Goal: Information Seeking & Learning: Learn about a topic

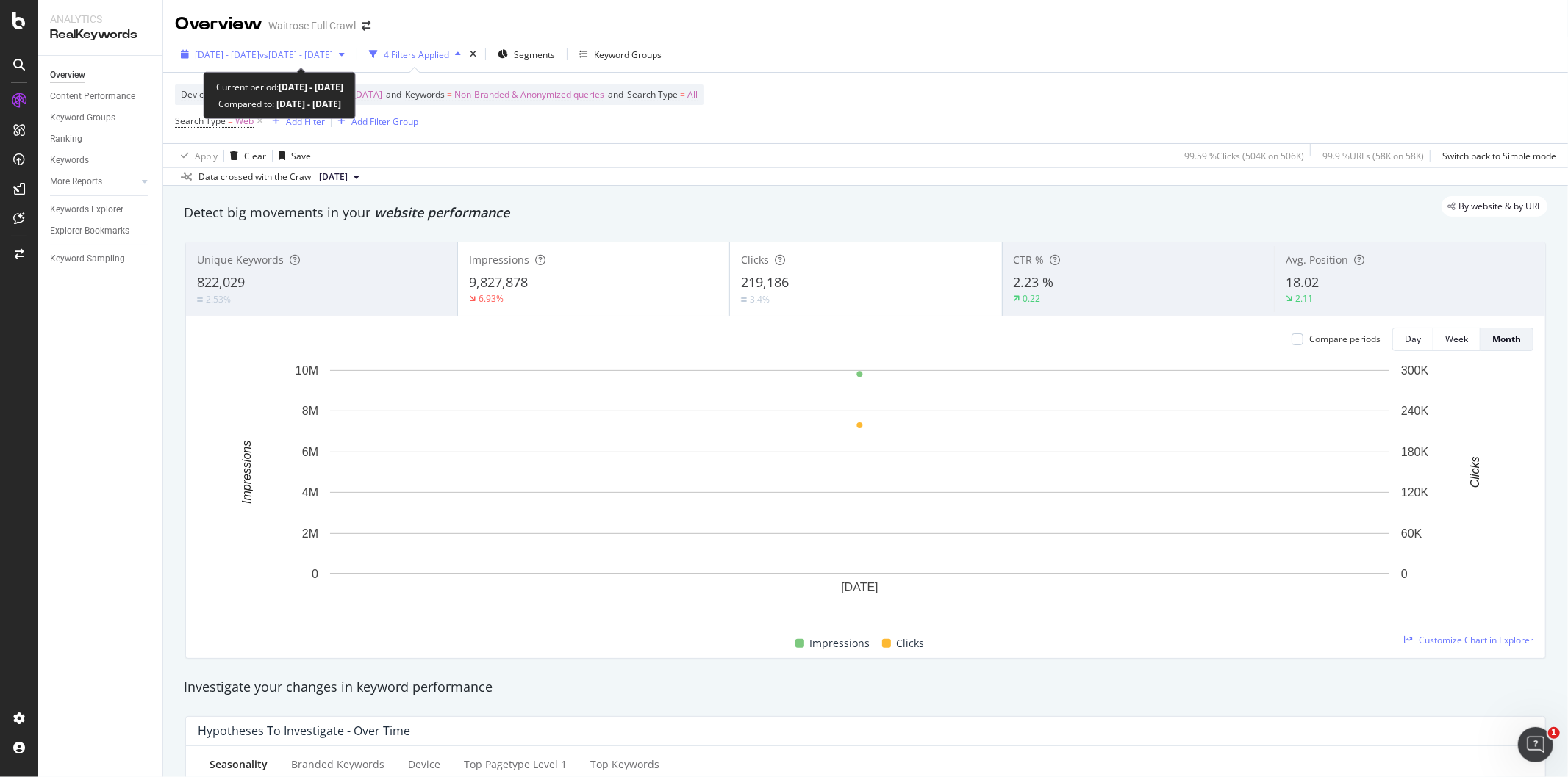
click at [260, 49] on span "[DATE] - [DATE]" at bounding box center [227, 55] width 65 height 12
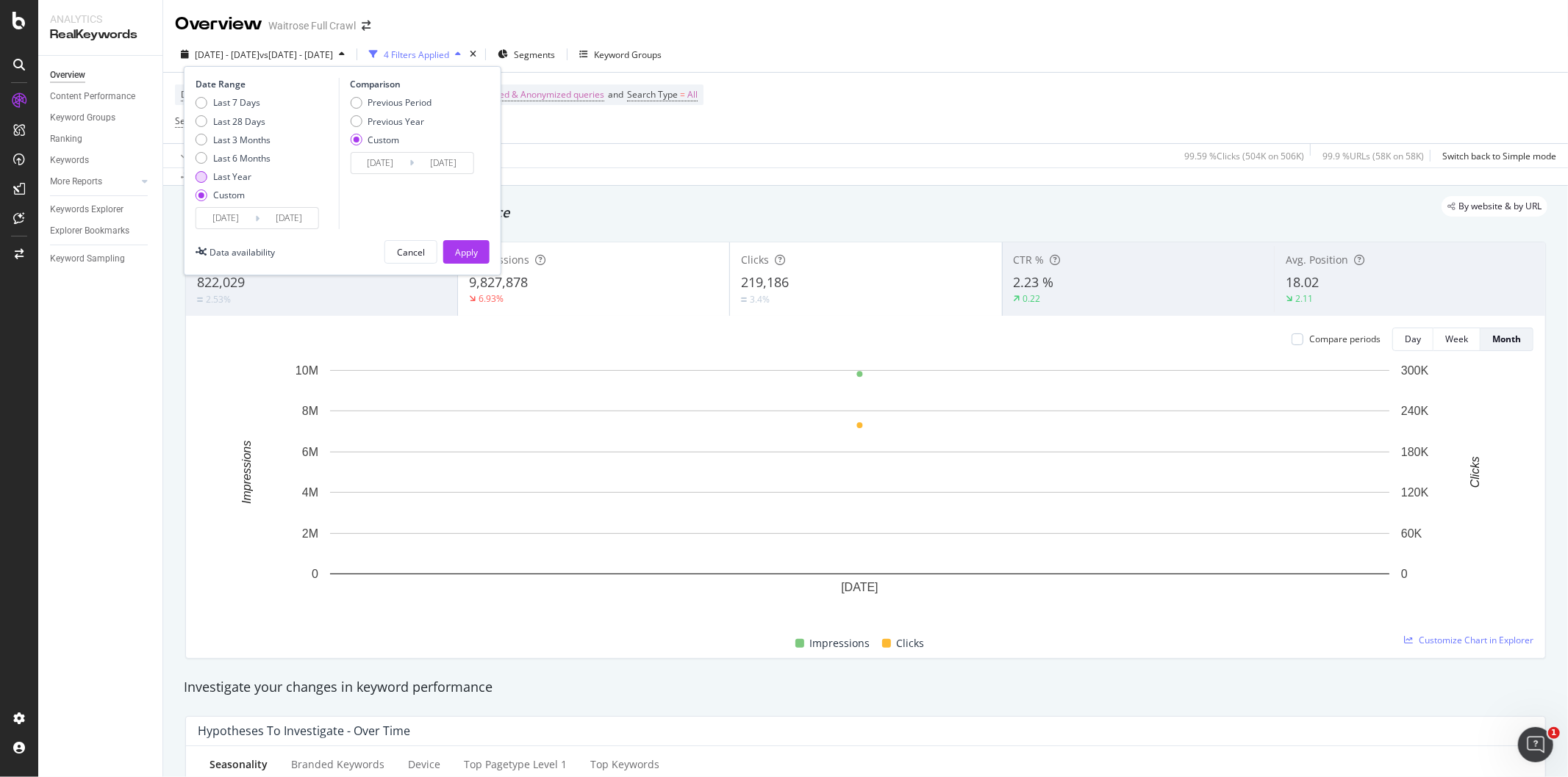
click at [238, 182] on div "Last Year" at bounding box center [233, 176] width 39 height 12
type input "2024/09/13"
click at [387, 116] on div "Previous Year" at bounding box center [395, 122] width 56 height 12
type input "2023/09/15"
type input "2024/09/13"
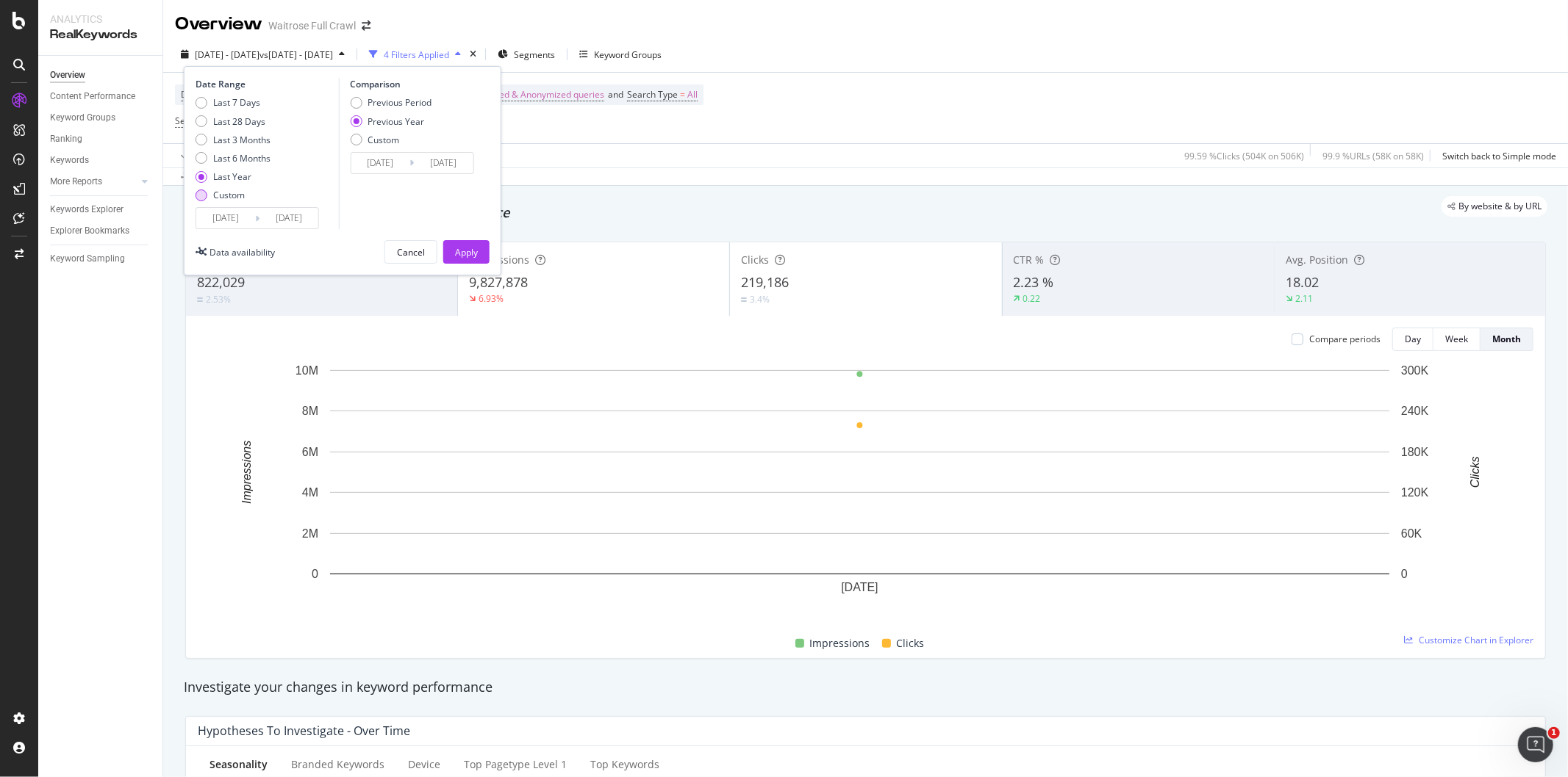
click at [197, 189] on div "Custom" at bounding box center [233, 195] width 75 height 12
type input "2025/08/16"
click at [359, 104] on div "Previous Period" at bounding box center [355, 102] width 12 height 12
type input "2025/07/19"
type input "2025/08/15"
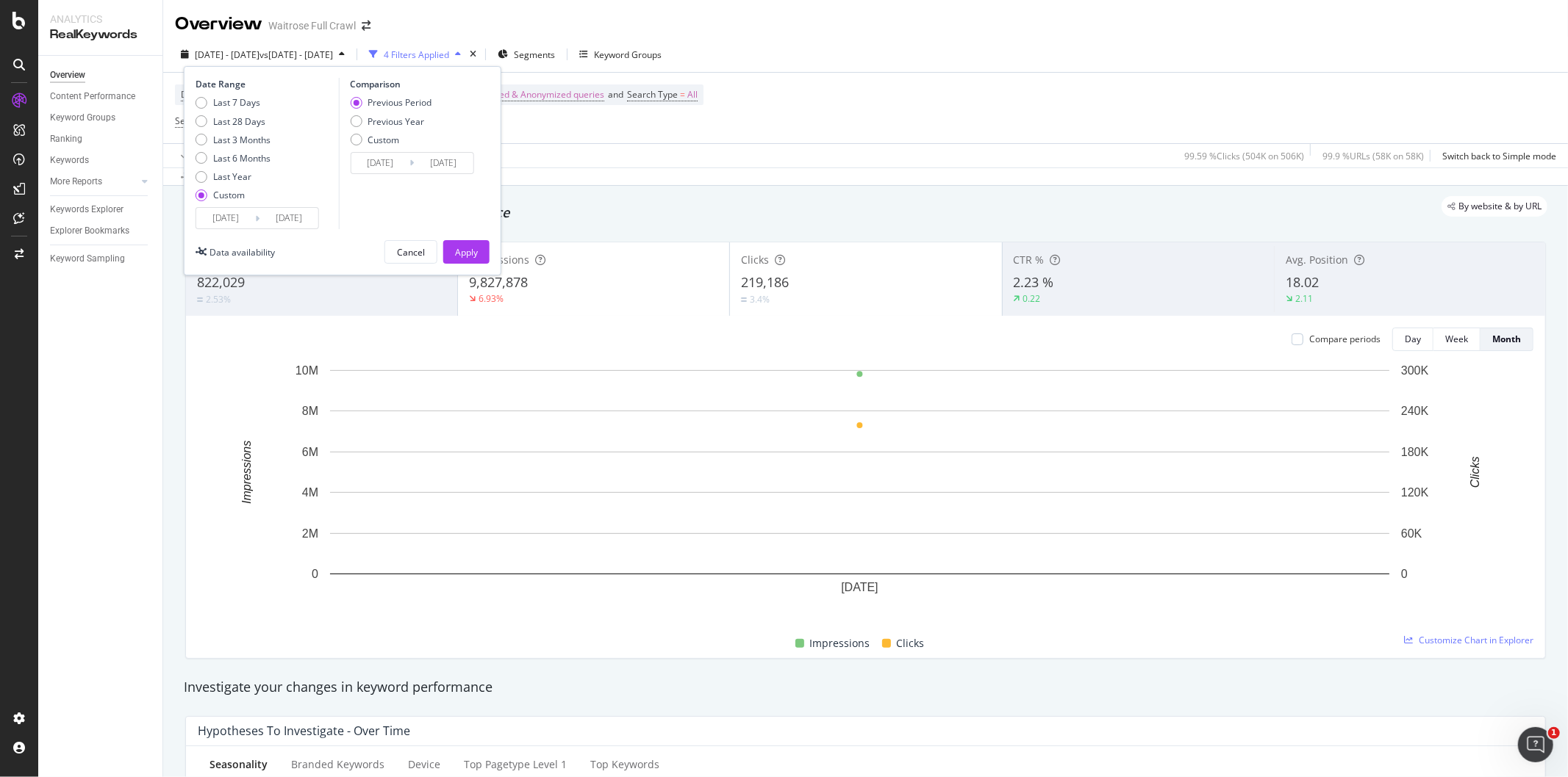
click at [243, 216] on input "2025/08/16" at bounding box center [226, 218] width 59 height 21
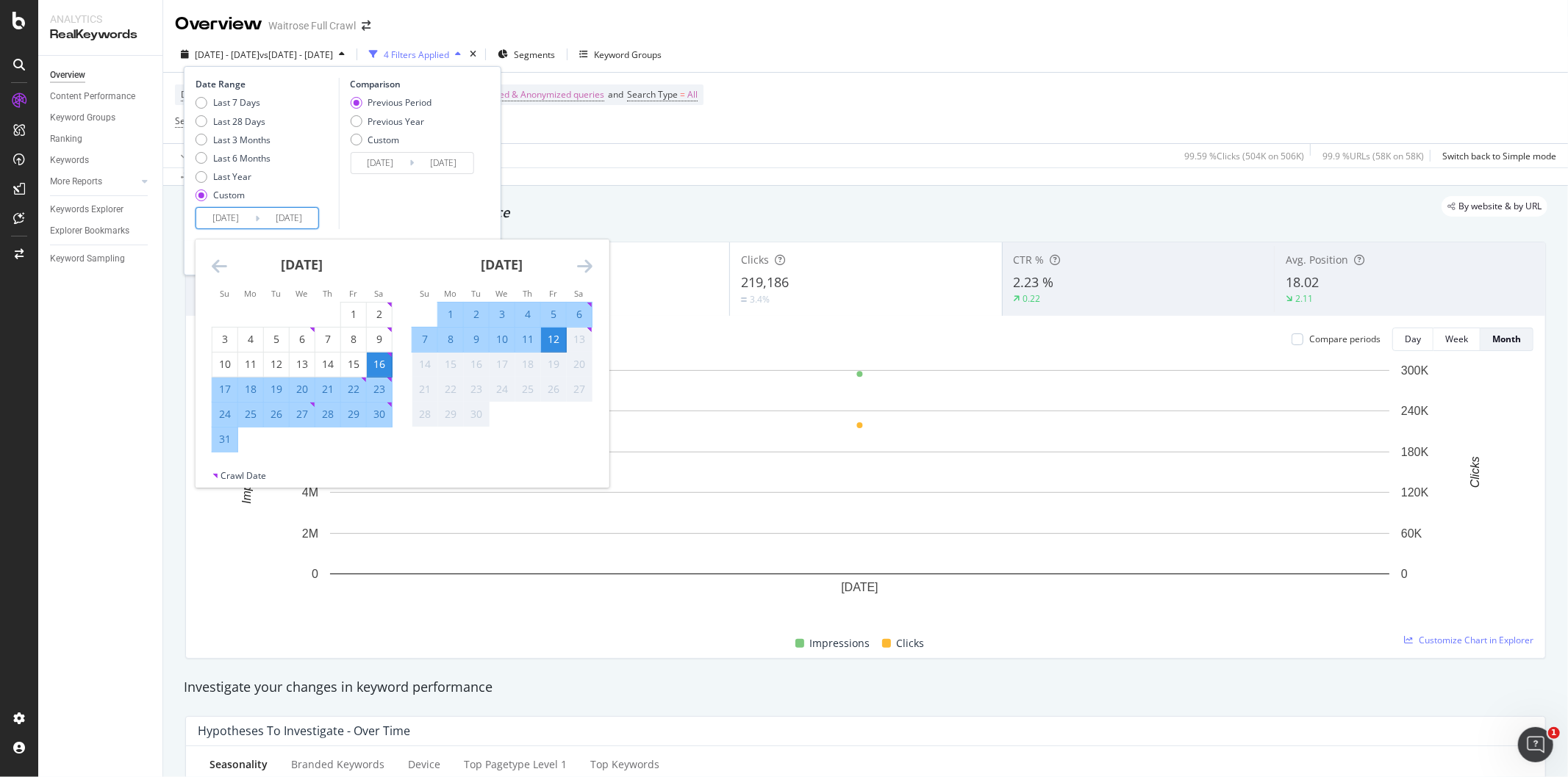
click at [207, 252] on div "August 2025 1 2 3 4 5 6 7 8 9 10 11 12 13 14 15 16 17 18 19 20 21 22 23 24 25 2…" at bounding box center [301, 346] width 200 height 213
click at [220, 263] on icon "Move backward to switch to the previous month." at bounding box center [220, 266] width 15 height 18
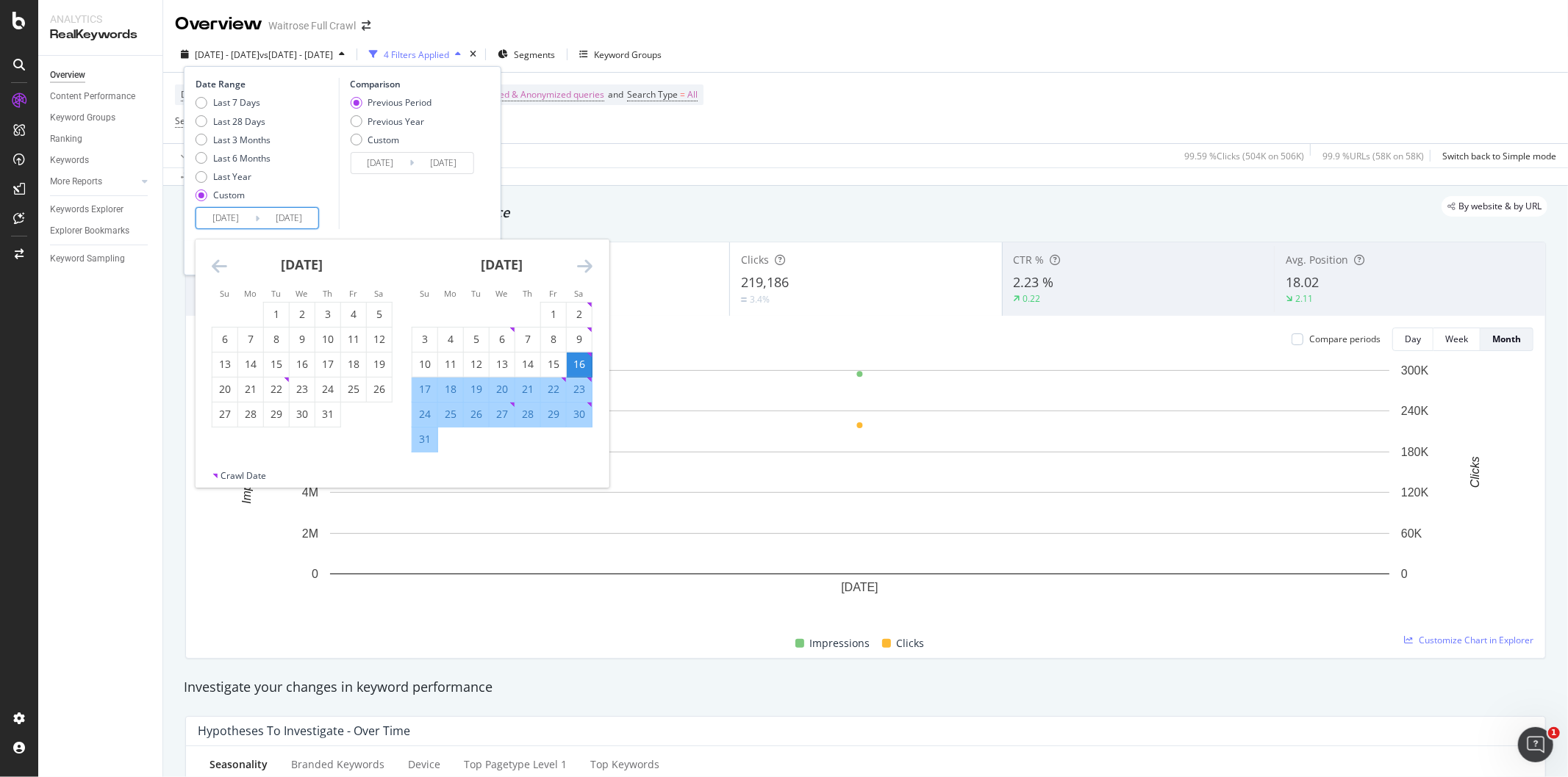
click at [217, 260] on icon "Move backward to switch to the previous month." at bounding box center [220, 266] width 15 height 18
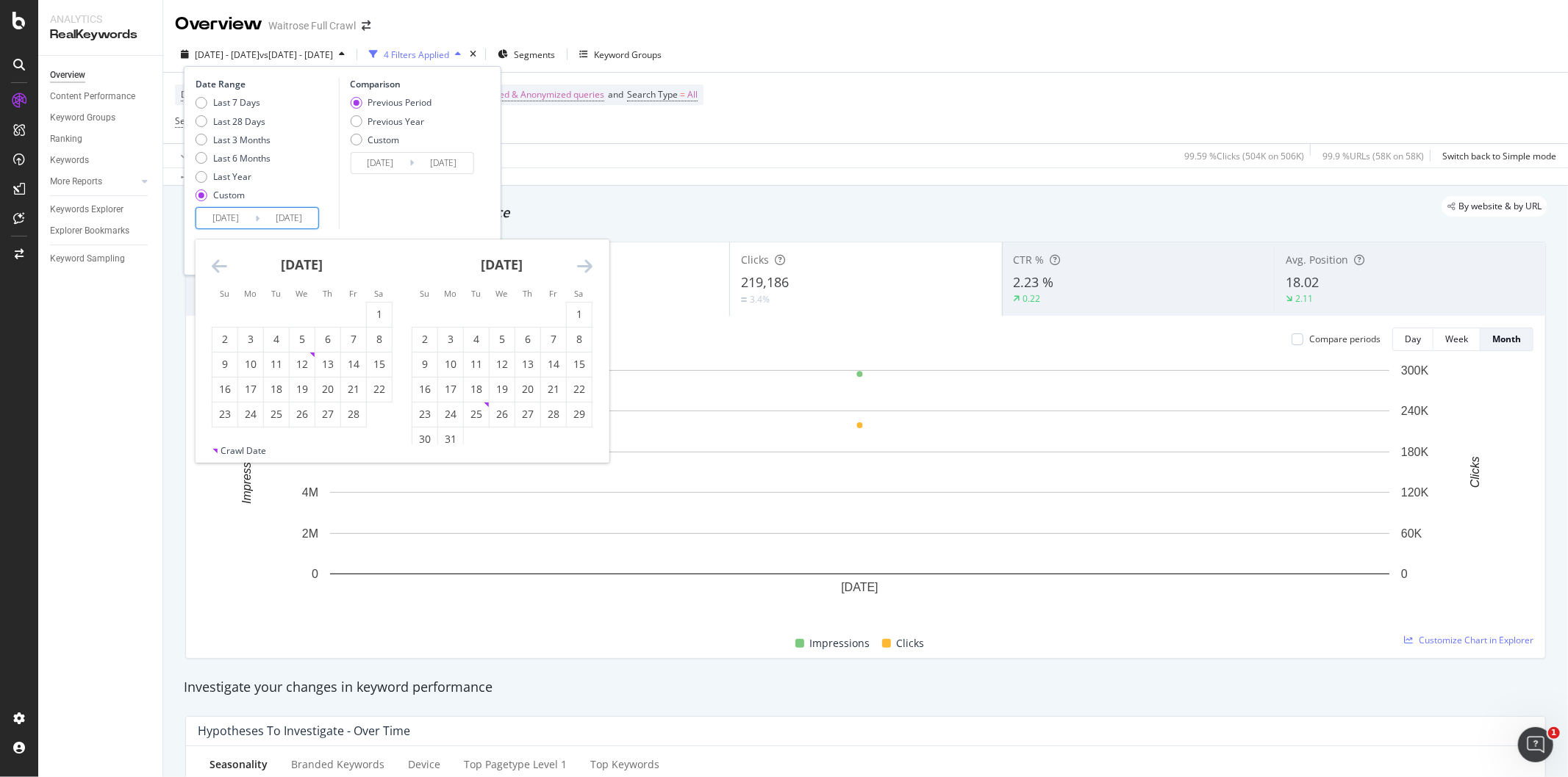
click at [217, 260] on icon "Move backward to switch to the previous month." at bounding box center [220, 266] width 15 height 18
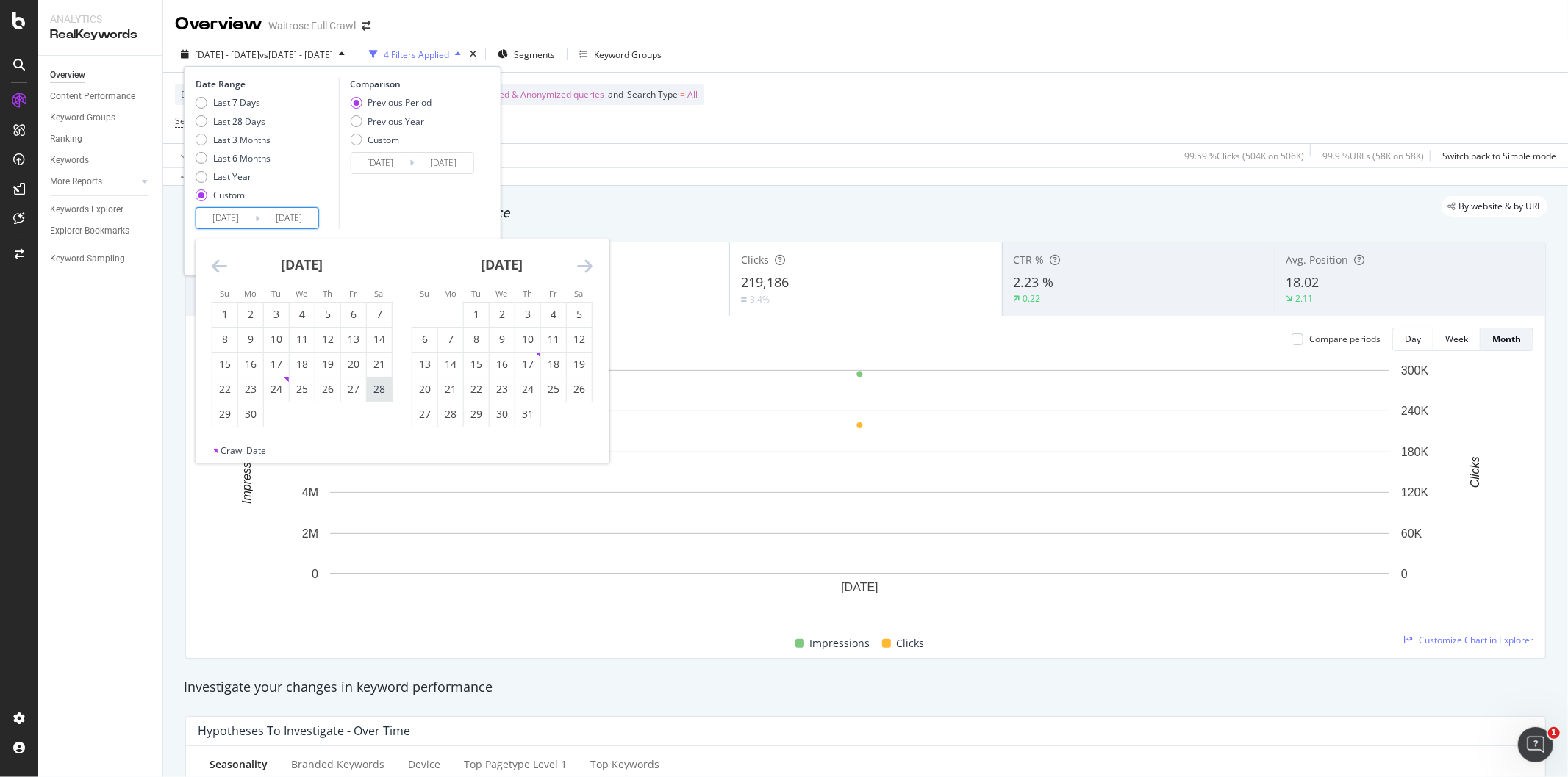
click at [385, 394] on div "28" at bounding box center [379, 389] width 25 height 15
type input "2024/09/28"
type input "2023/10/14"
type input "2024/09/27"
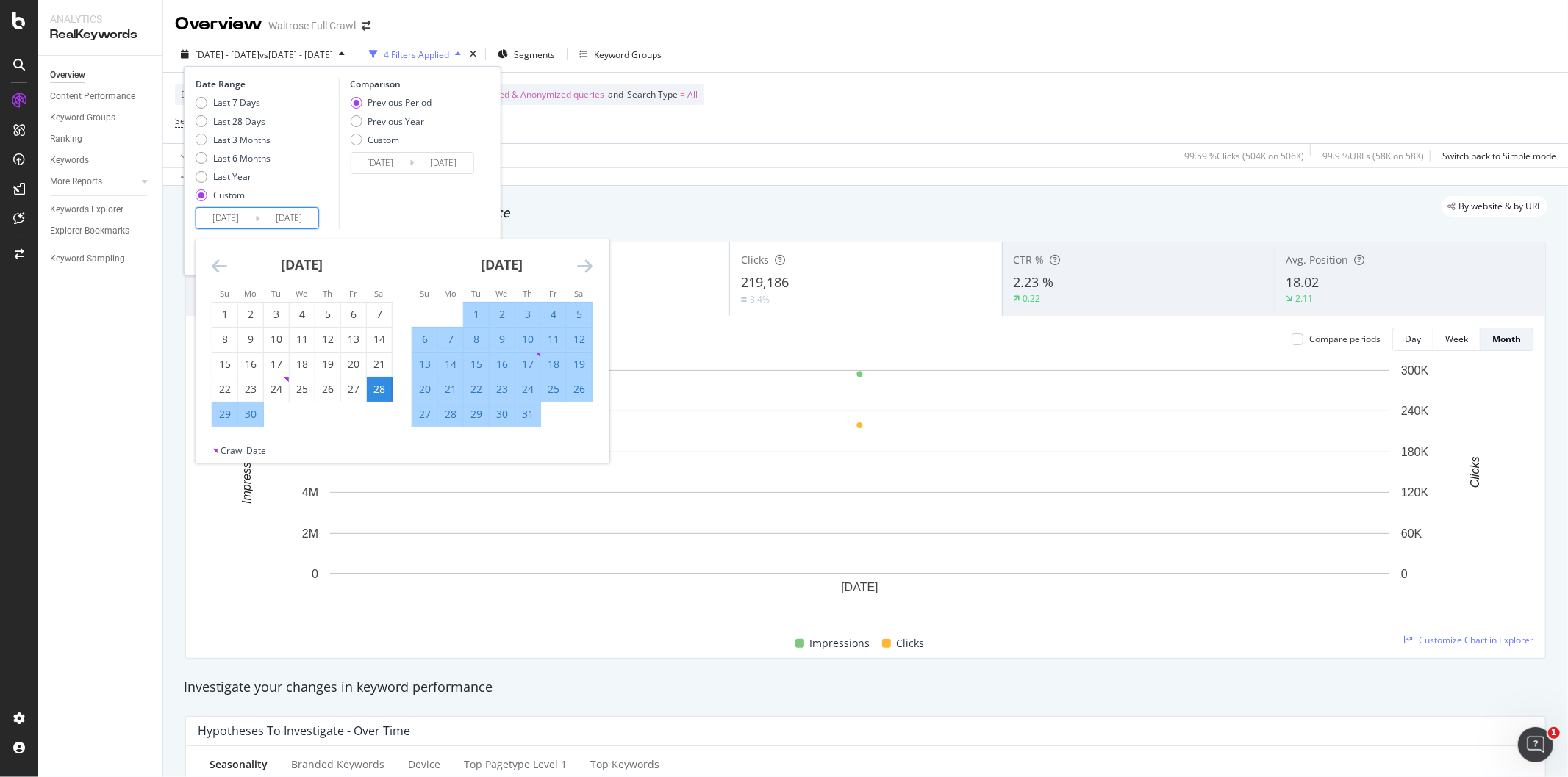
click at [583, 340] on div "12" at bounding box center [579, 339] width 25 height 15
type input "2024/10/12"
type input "2024/09/13"
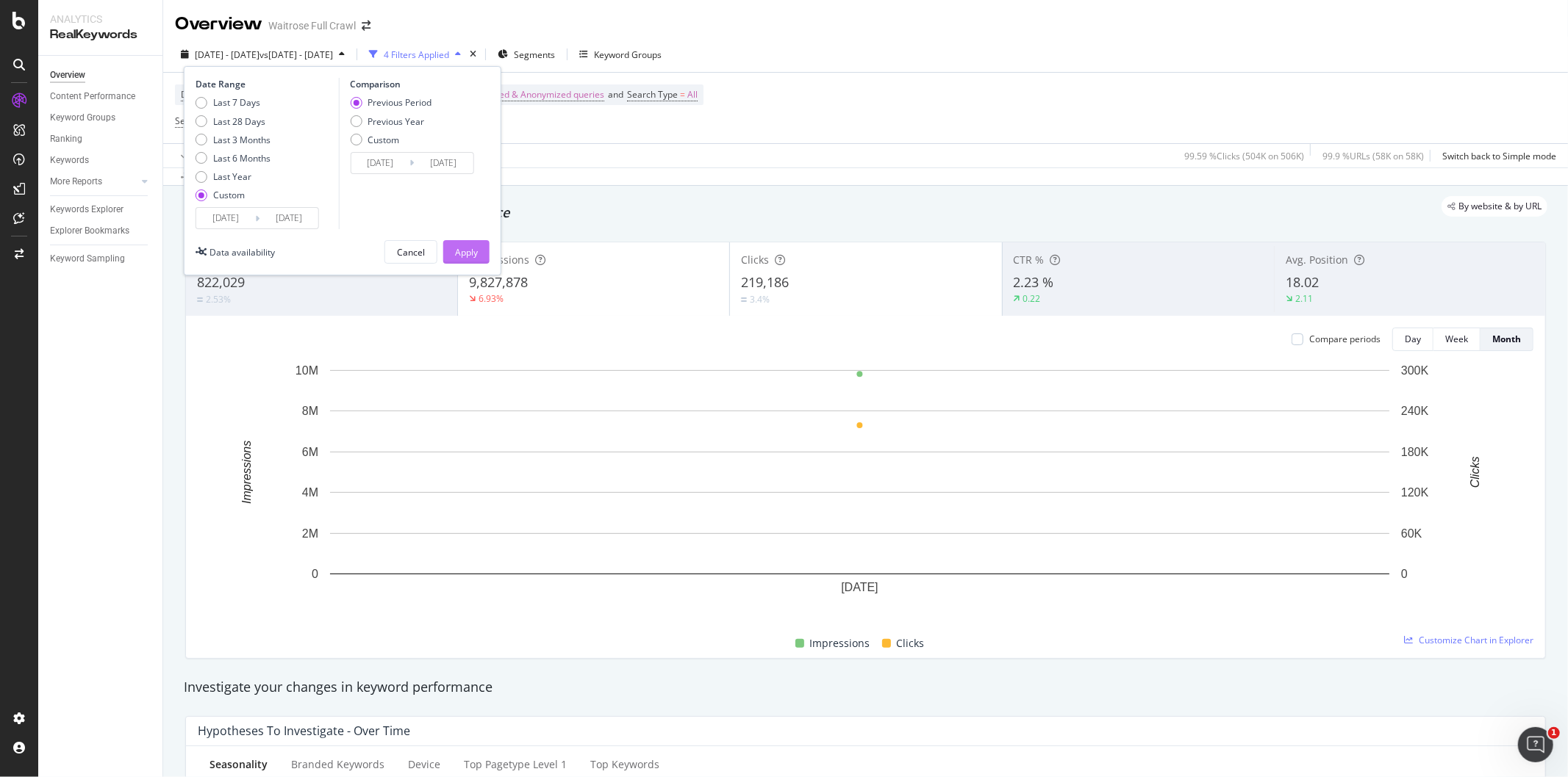
click at [479, 261] on button "Apply" at bounding box center [466, 252] width 46 height 24
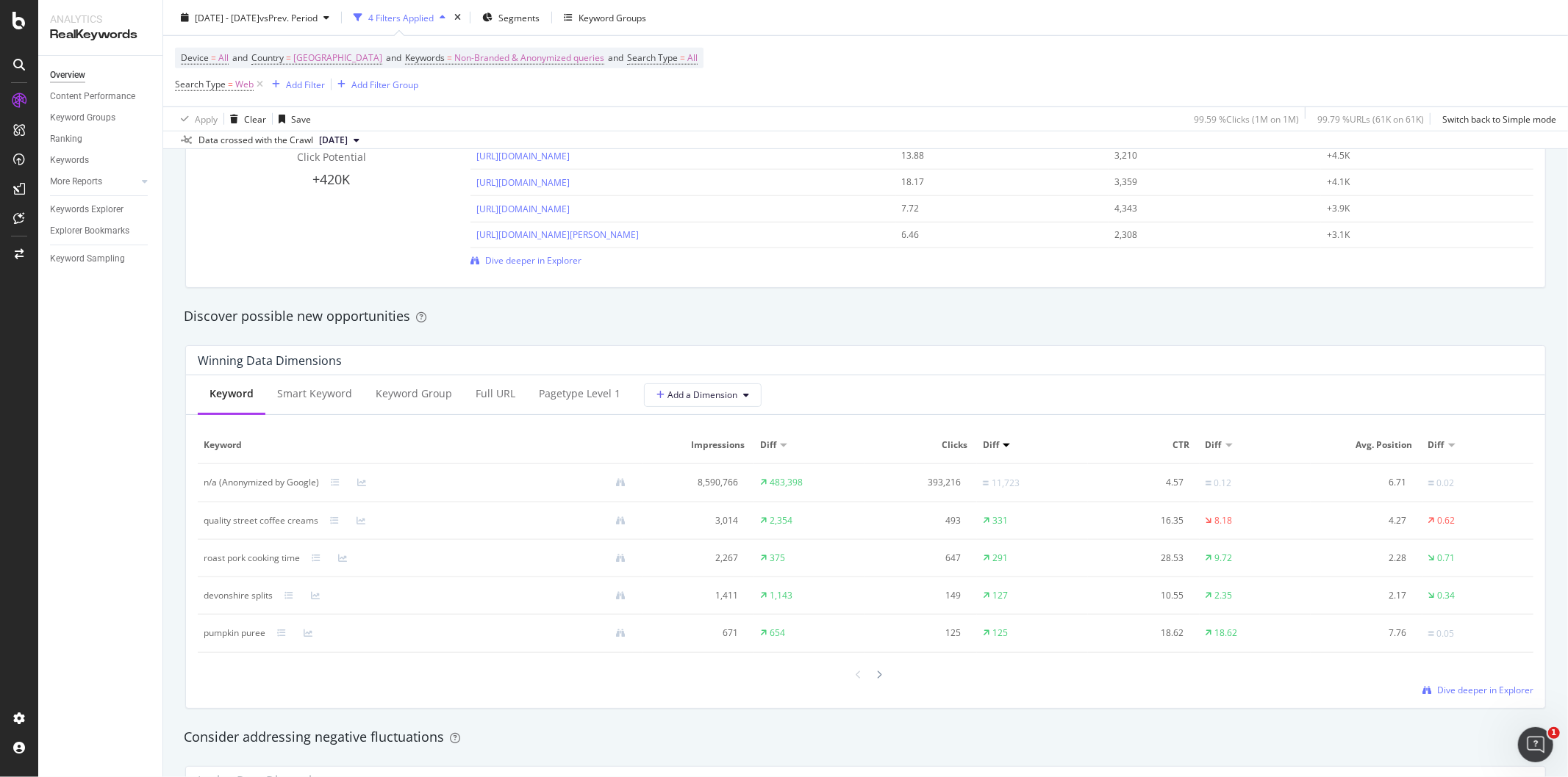
scroll to position [1142, 0]
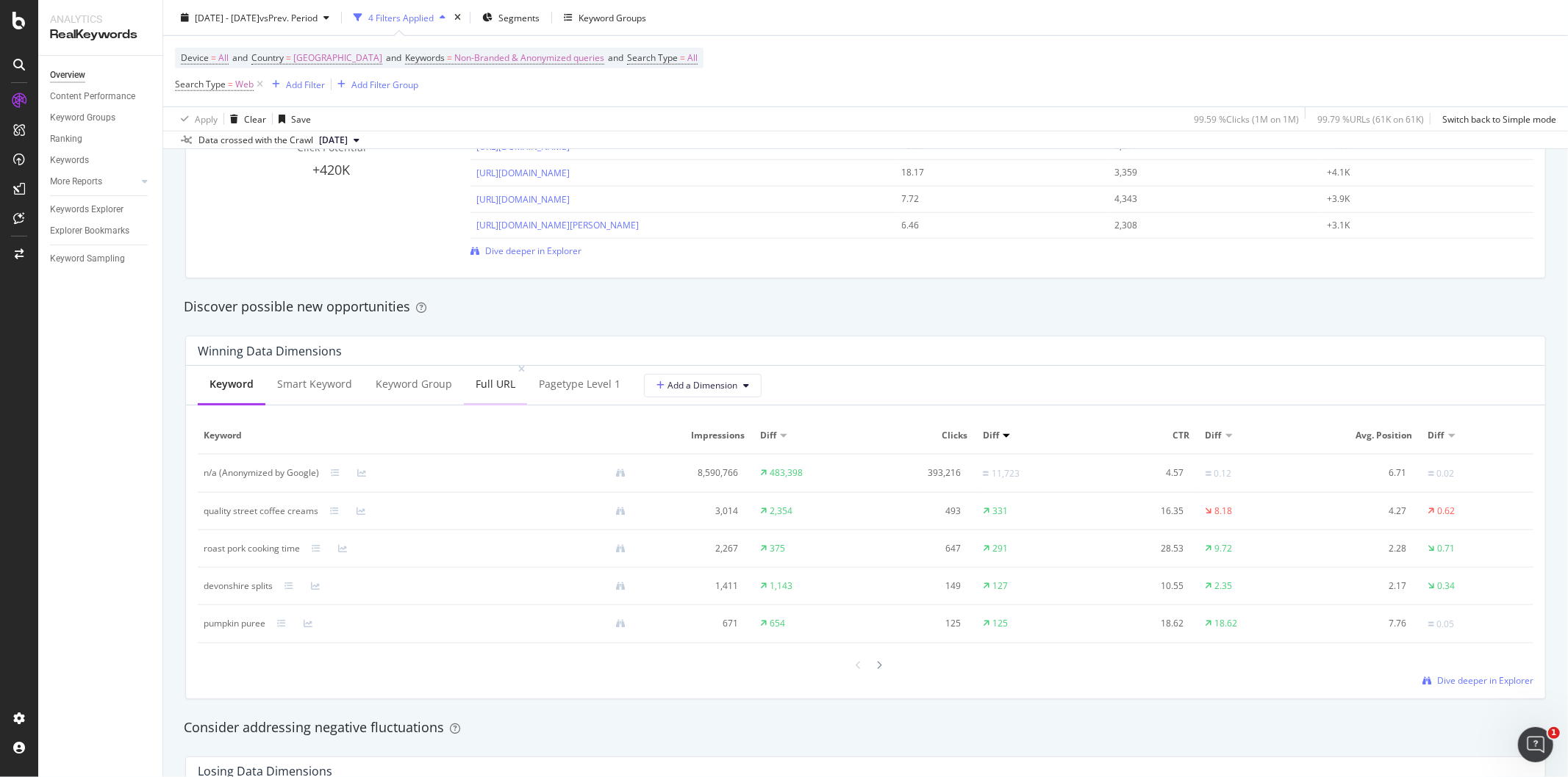
click at [490, 387] on div "Full URL" at bounding box center [495, 383] width 40 height 15
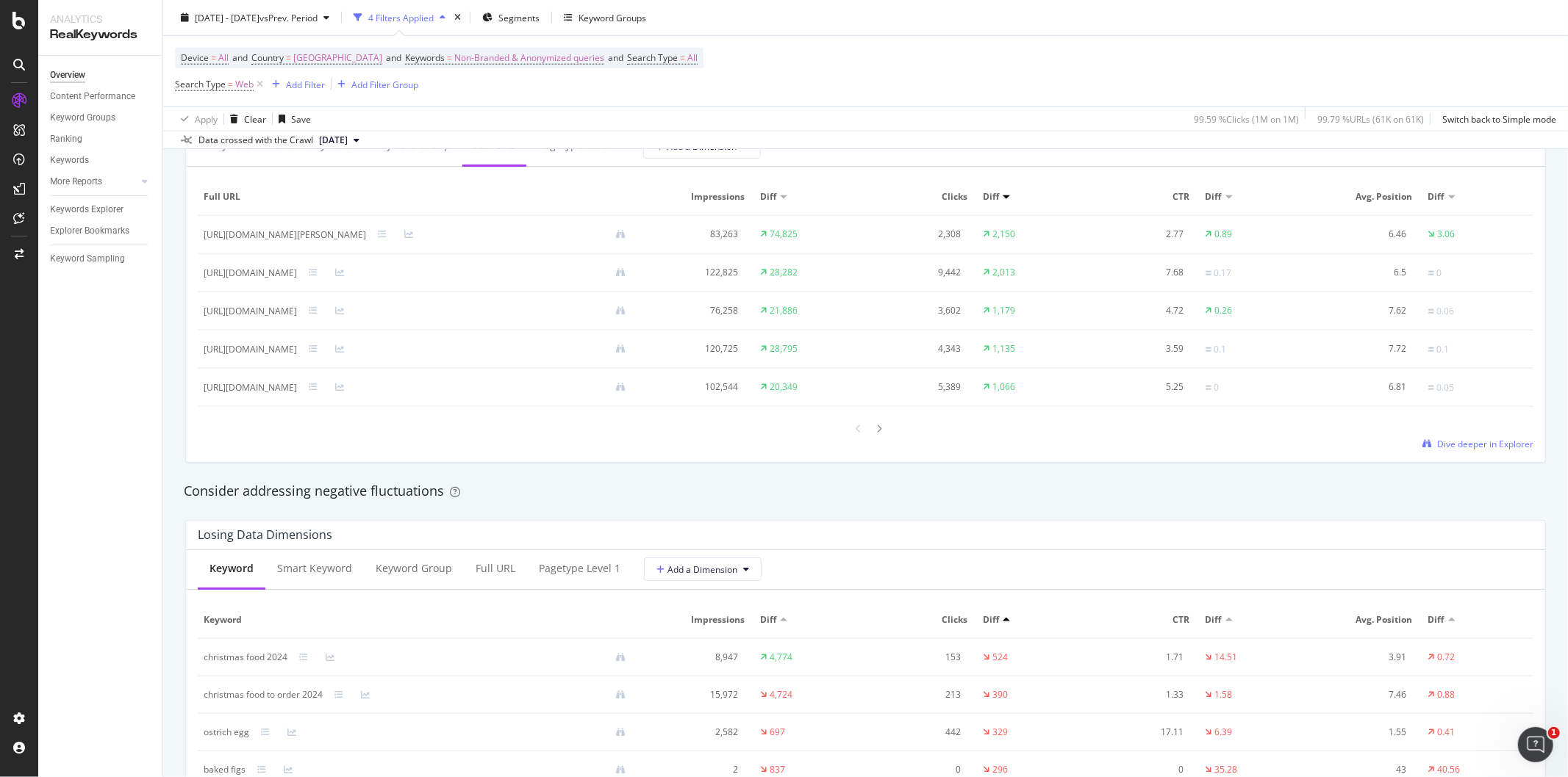
scroll to position [1305, 0]
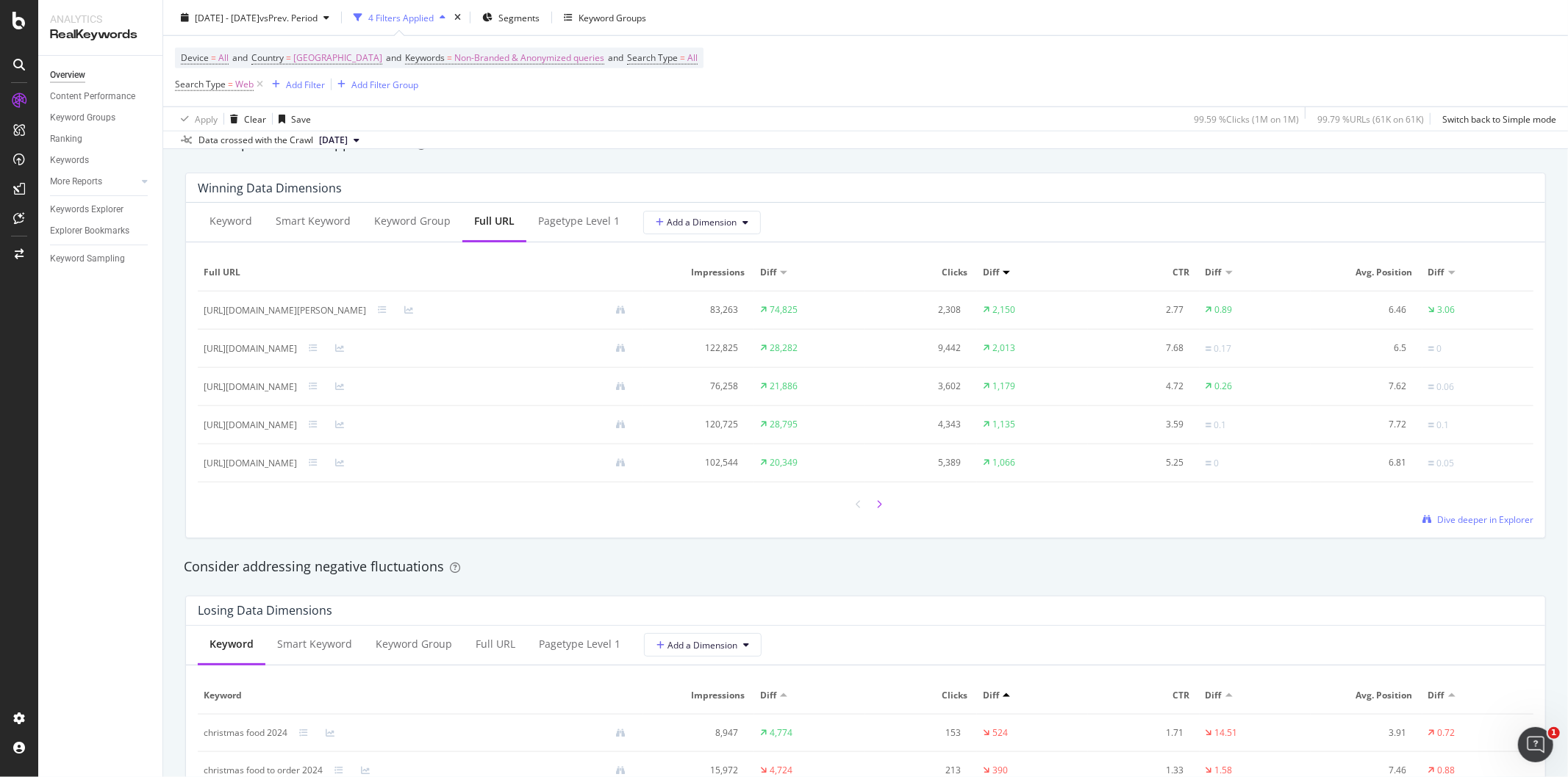
click at [873, 508] on div at bounding box center [879, 504] width 13 height 20
click at [877, 508] on icon at bounding box center [880, 504] width 6 height 8
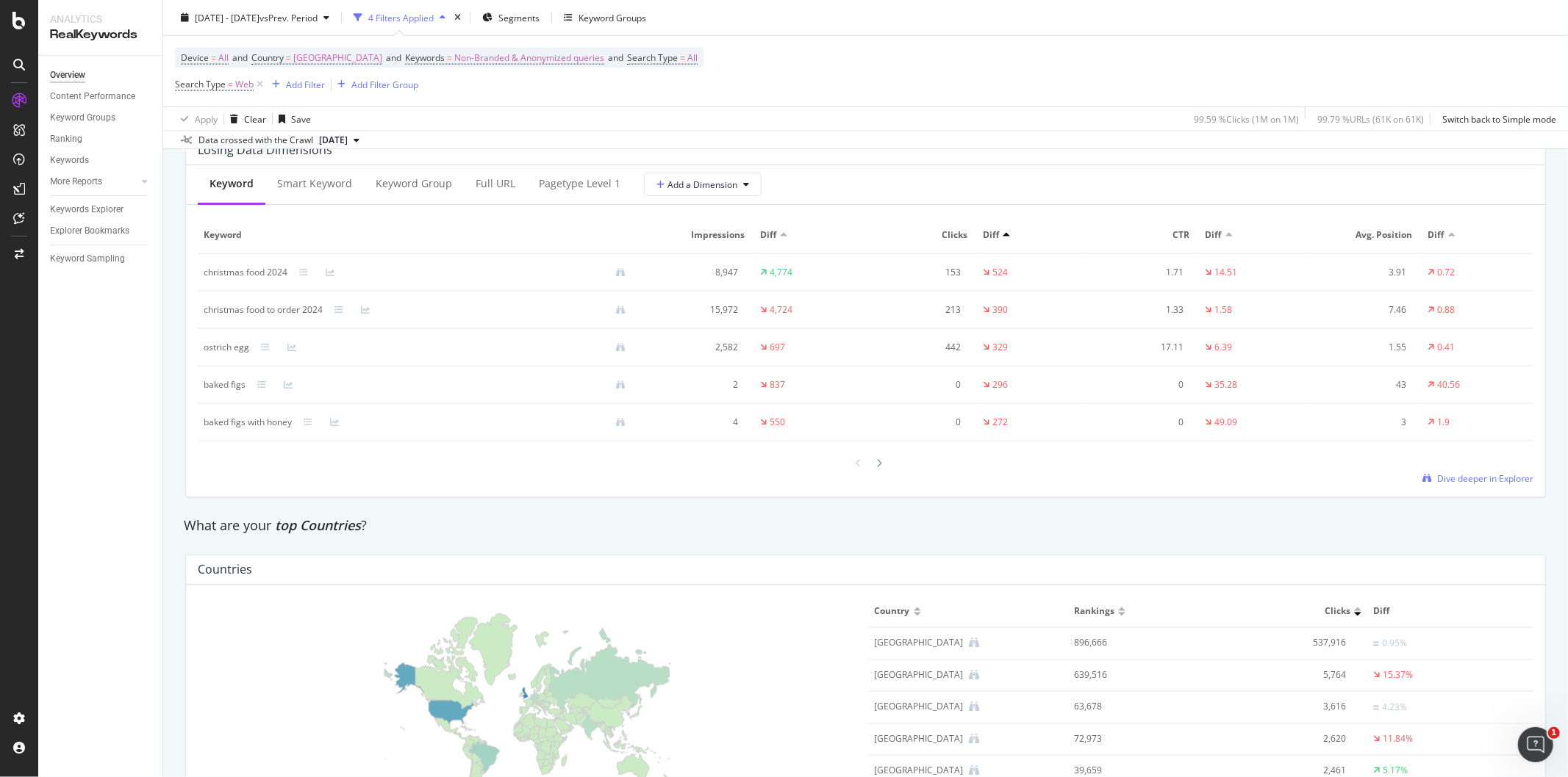
scroll to position [1796, 0]
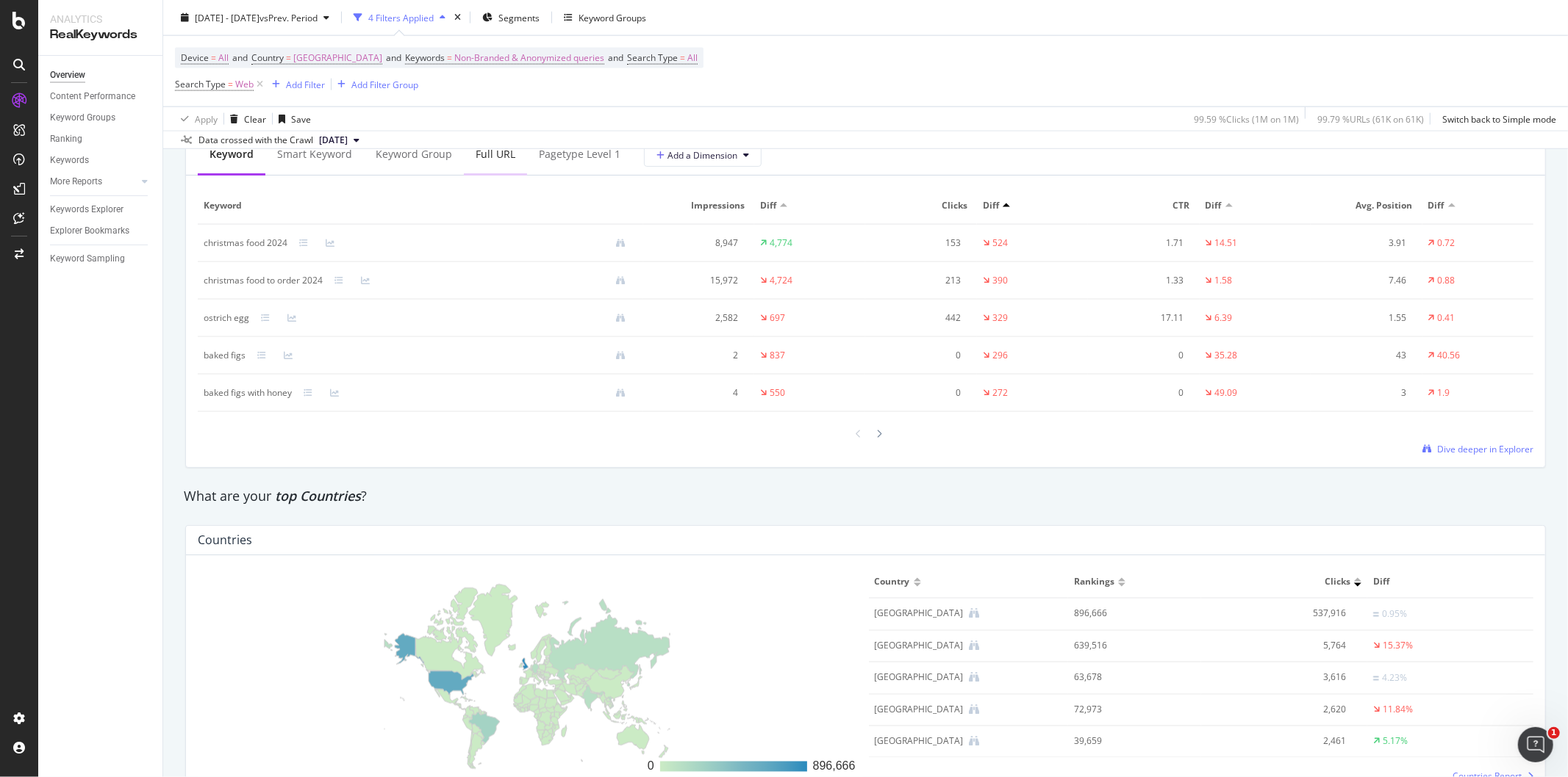
click at [475, 156] on div "Full URL" at bounding box center [495, 154] width 40 height 15
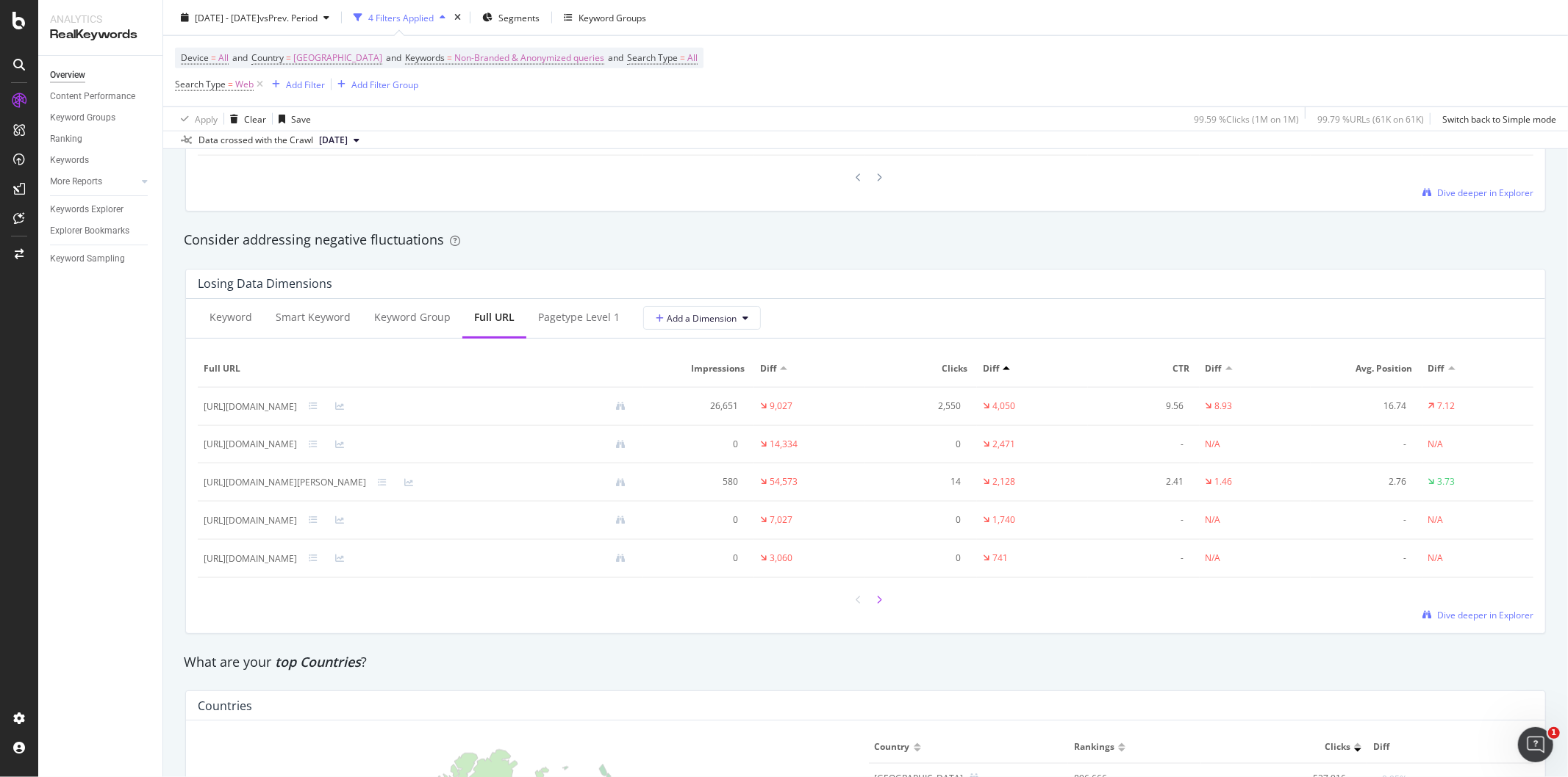
click at [873, 605] on div at bounding box center [879, 600] width 13 height 20
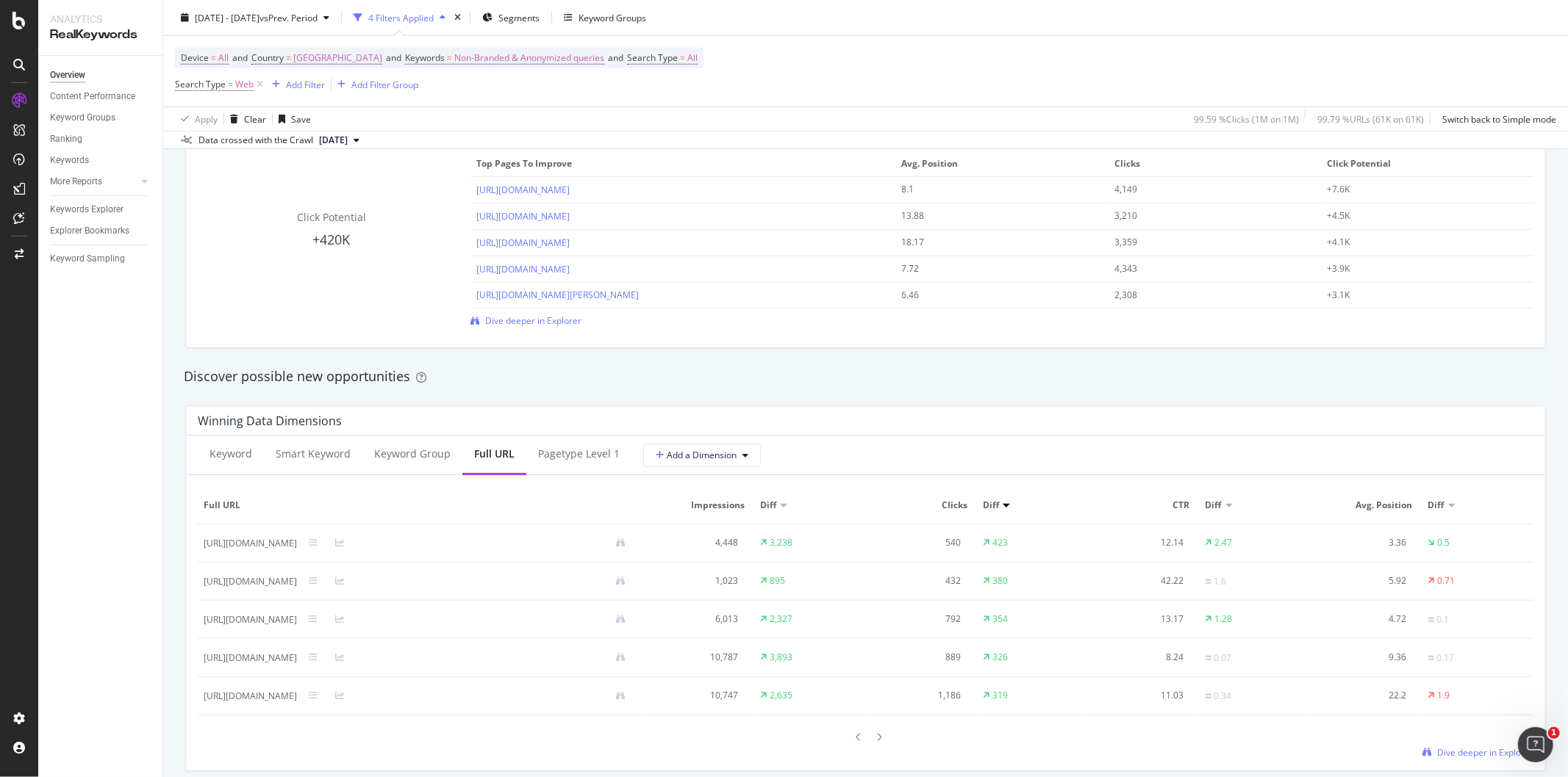
scroll to position [1061, 0]
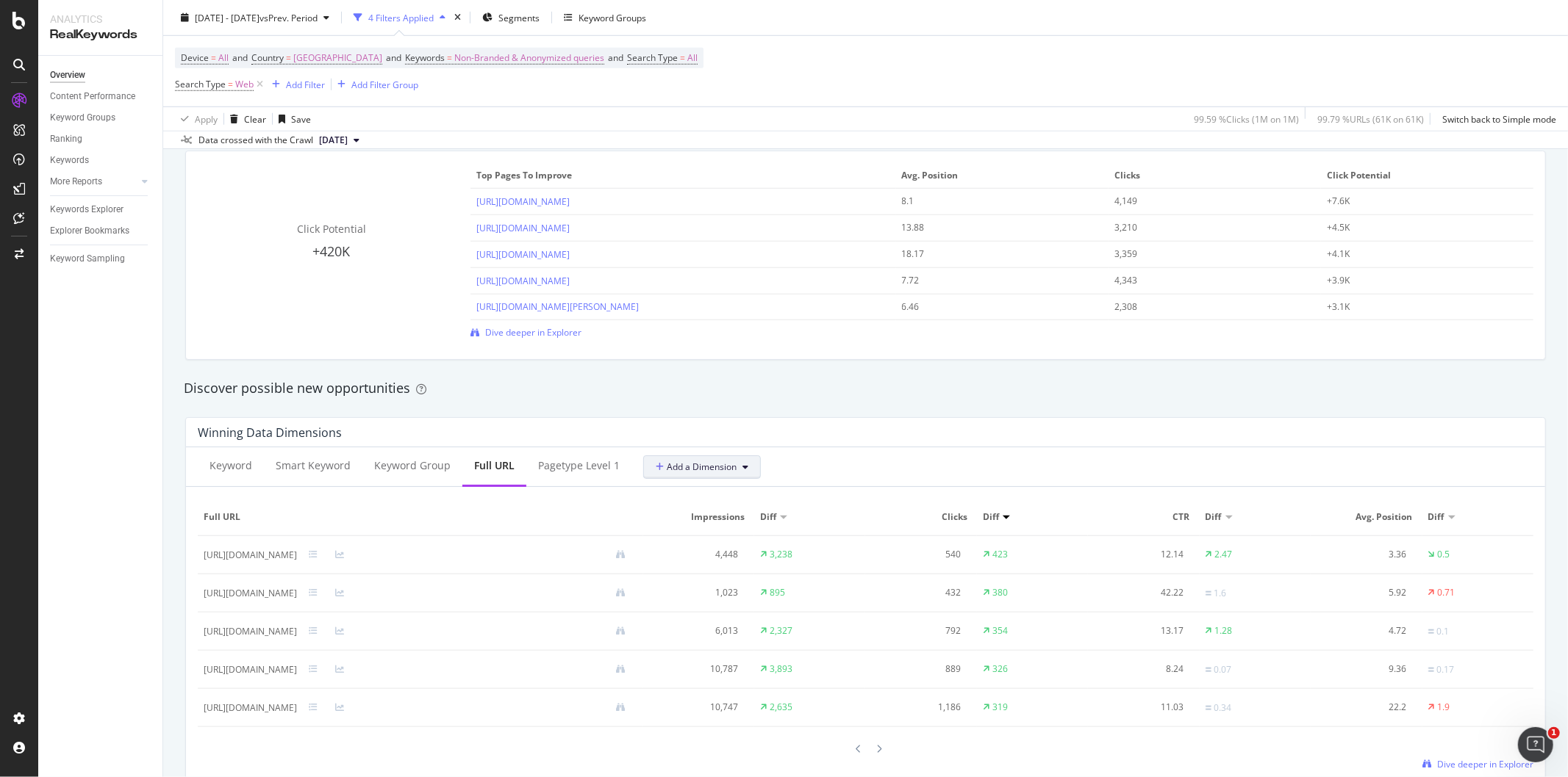
click at [717, 477] on div "Winning Data Dimensions Keyword Smart Keyword Keyword Group Full URL pagetype L…" at bounding box center [865, 600] width 1361 height 366
click at [747, 464] on button "Add a Dimension" at bounding box center [702, 467] width 118 height 24
click at [740, 621] on div "All Dimensions" at bounding box center [730, 625] width 183 height 25
click at [737, 554] on div "Select a field" at bounding box center [745, 546] width 163 height 21
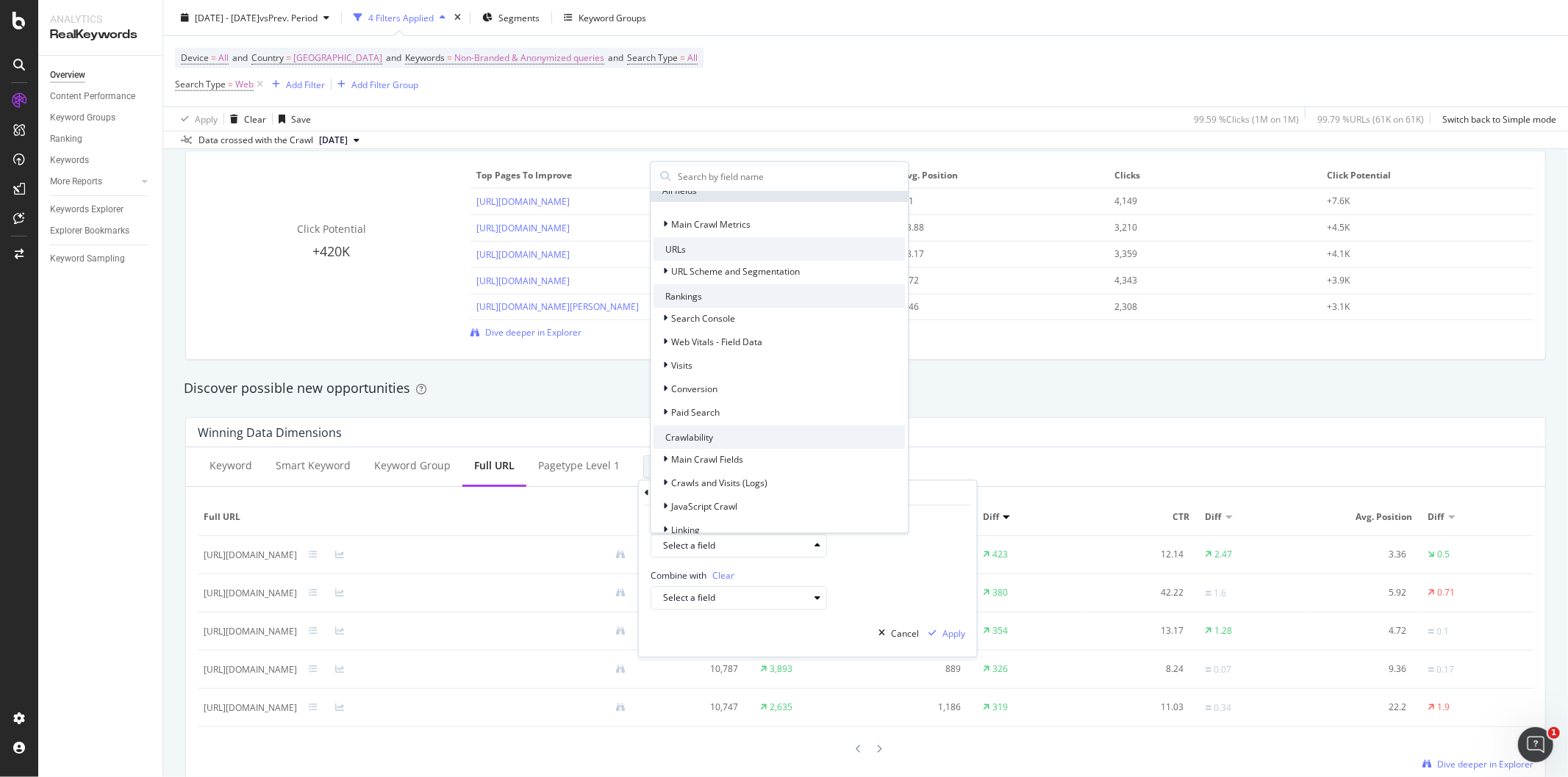
scroll to position [0, 0]
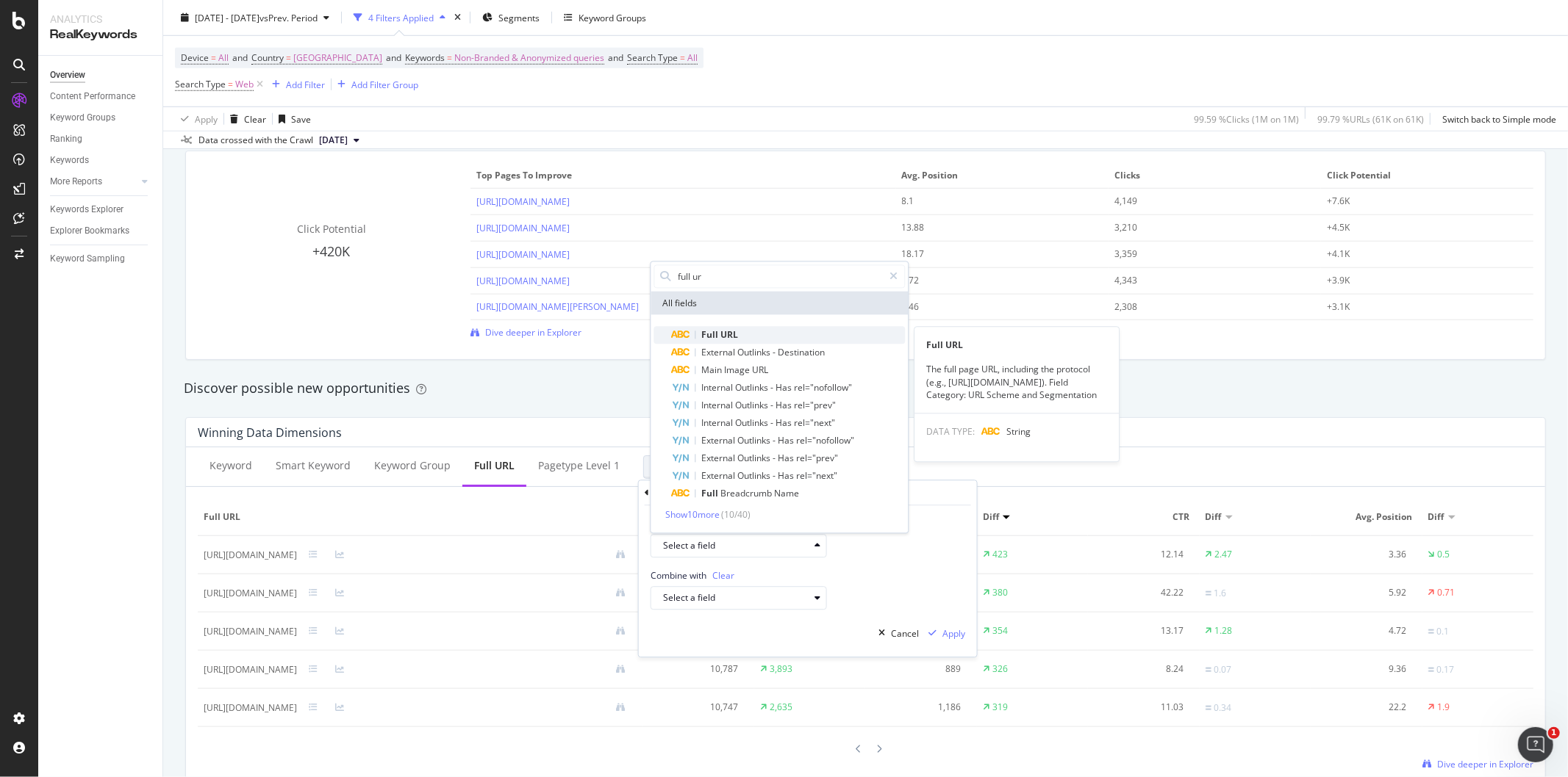
type input "full ur"
click at [754, 339] on div "Full URL" at bounding box center [787, 336] width 233 height 18
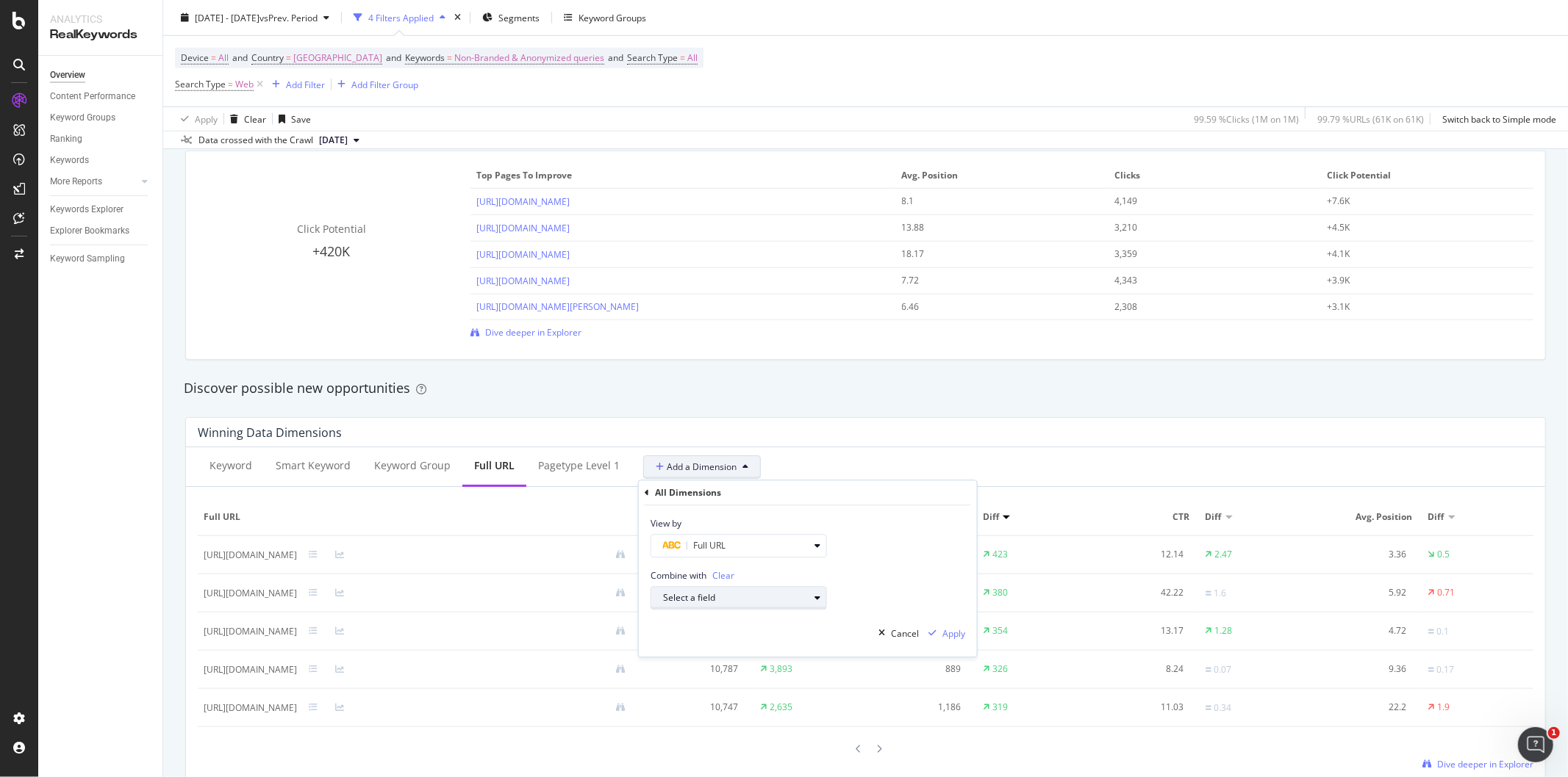
click at [743, 599] on div "Select a field" at bounding box center [736, 598] width 146 height 8
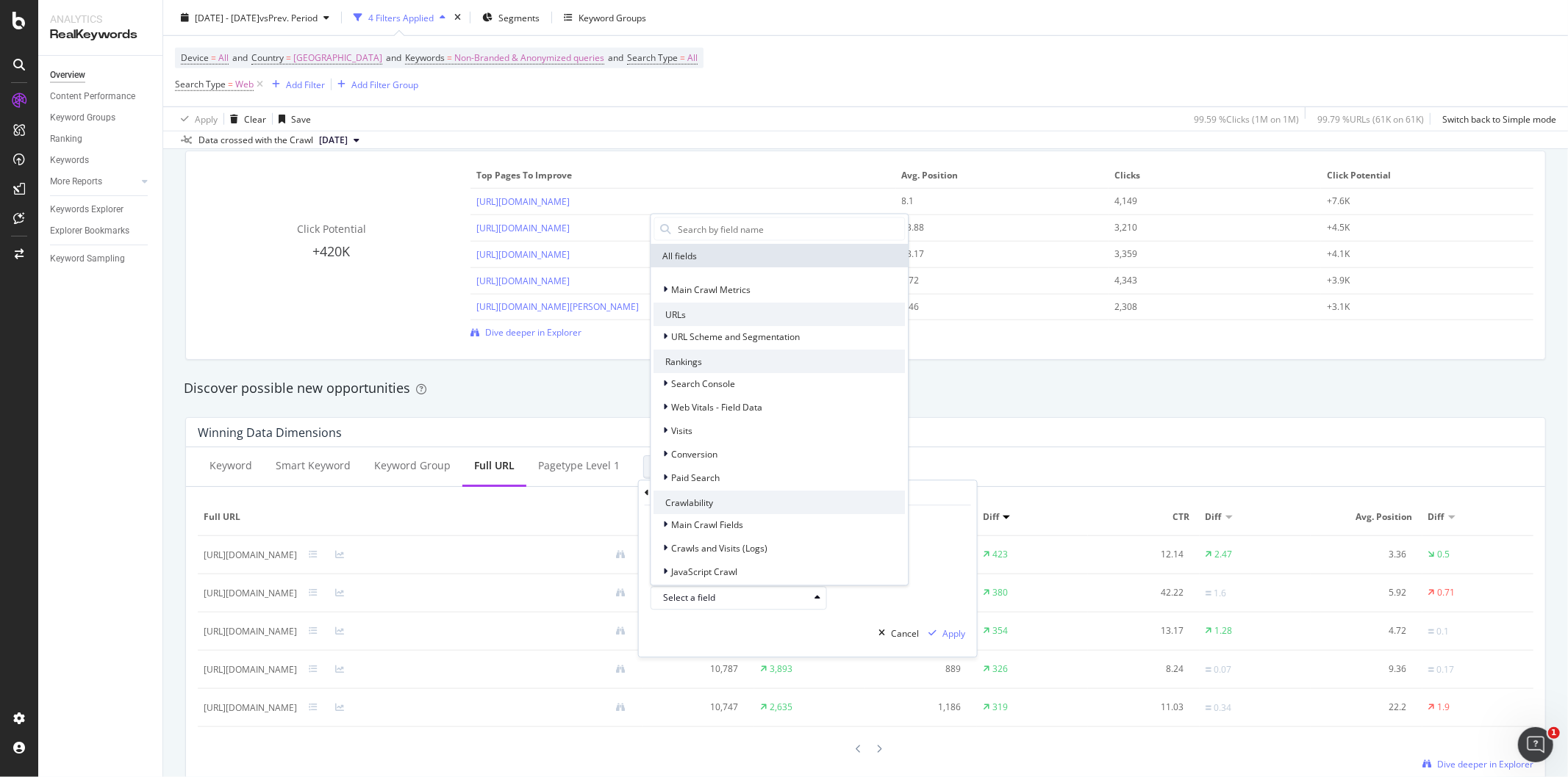
click at [865, 613] on div "Cancel Apply" at bounding box center [808, 634] width 338 height 47
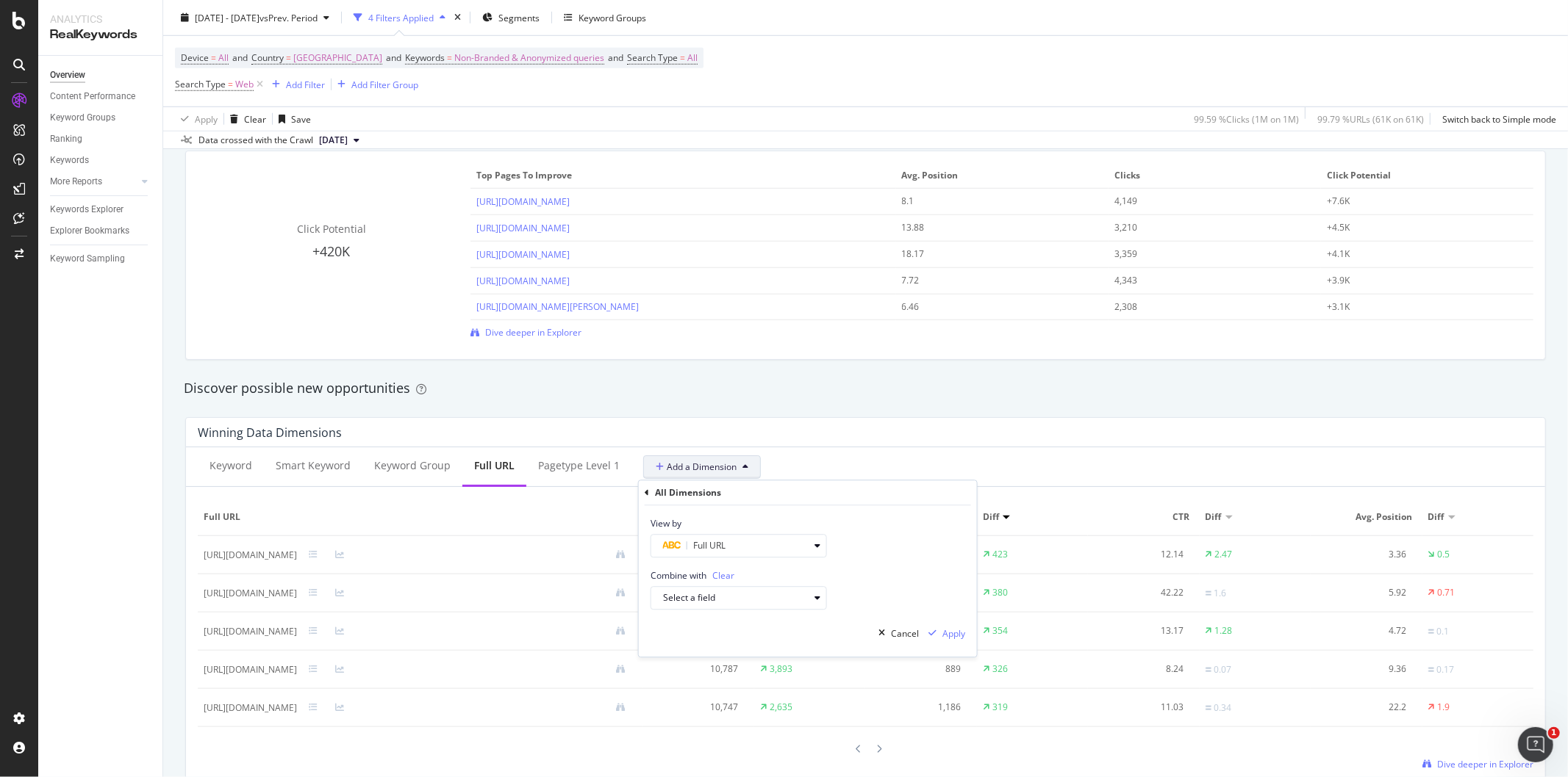
click at [650, 503] on div "All Dimensions" at bounding box center [808, 493] width 327 height 25
click at [707, 407] on div "Winning Data Dimensions Keyword Smart Keyword Keyword Group Full URL pagetype L…" at bounding box center [865, 601] width 1378 height 390
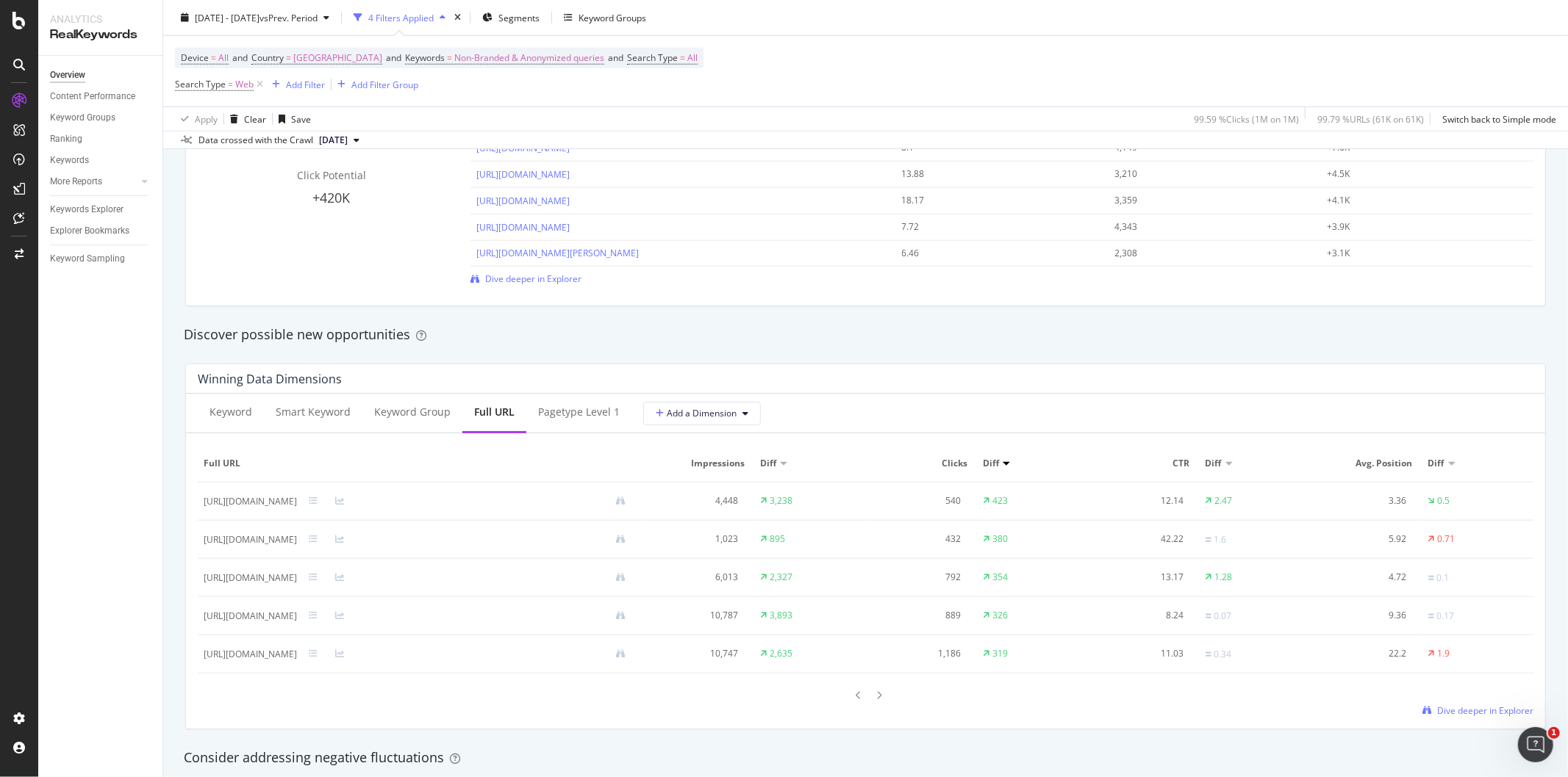
scroll to position [1142, 0]
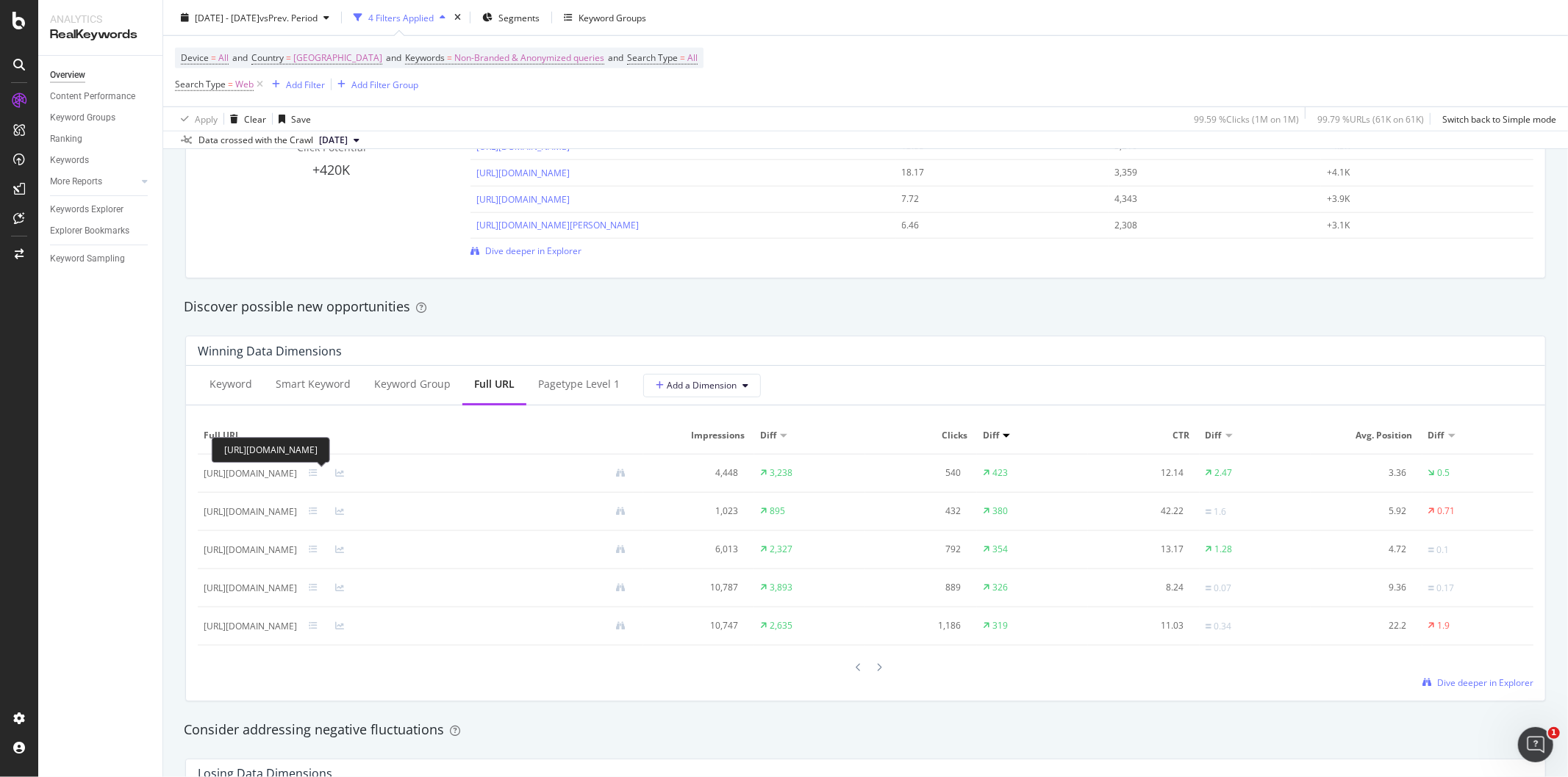
drag, startPoint x: 438, startPoint y: 477, endPoint x: 210, endPoint y: 471, distance: 228.1
click at [210, 471] on div "https://www.waitrose.com/ecom/recipe/devonshire-splits" at bounding box center [250, 474] width 93 height 13
click at [855, 676] on div at bounding box center [859, 668] width 13 height 20
click at [856, 671] on icon at bounding box center [859, 667] width 6 height 8
click at [864, 674] on div at bounding box center [865, 668] width 41 height 20
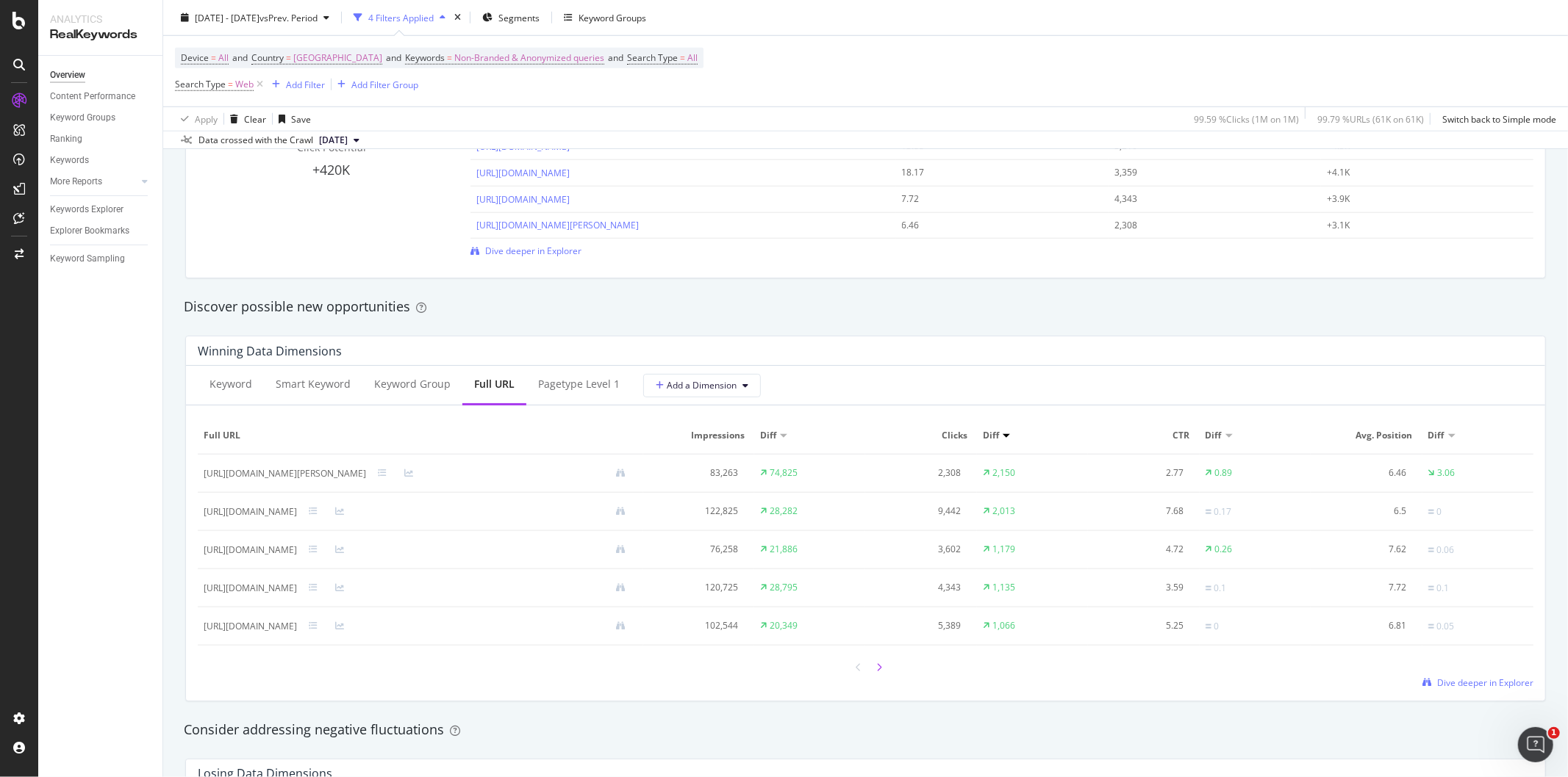
click at [877, 672] on icon at bounding box center [880, 667] width 6 height 8
click at [297, 479] on div "https://www.waitrose.com/ecom/products/americas-finest-solid-pack-pumpkin/66264…" at bounding box center [250, 474] width 93 height 13
click at [297, 477] on div "https://www.waitrose.com/ecom/products/americas-finest-solid-pack-pumpkin/66264…" at bounding box center [250, 474] width 93 height 13
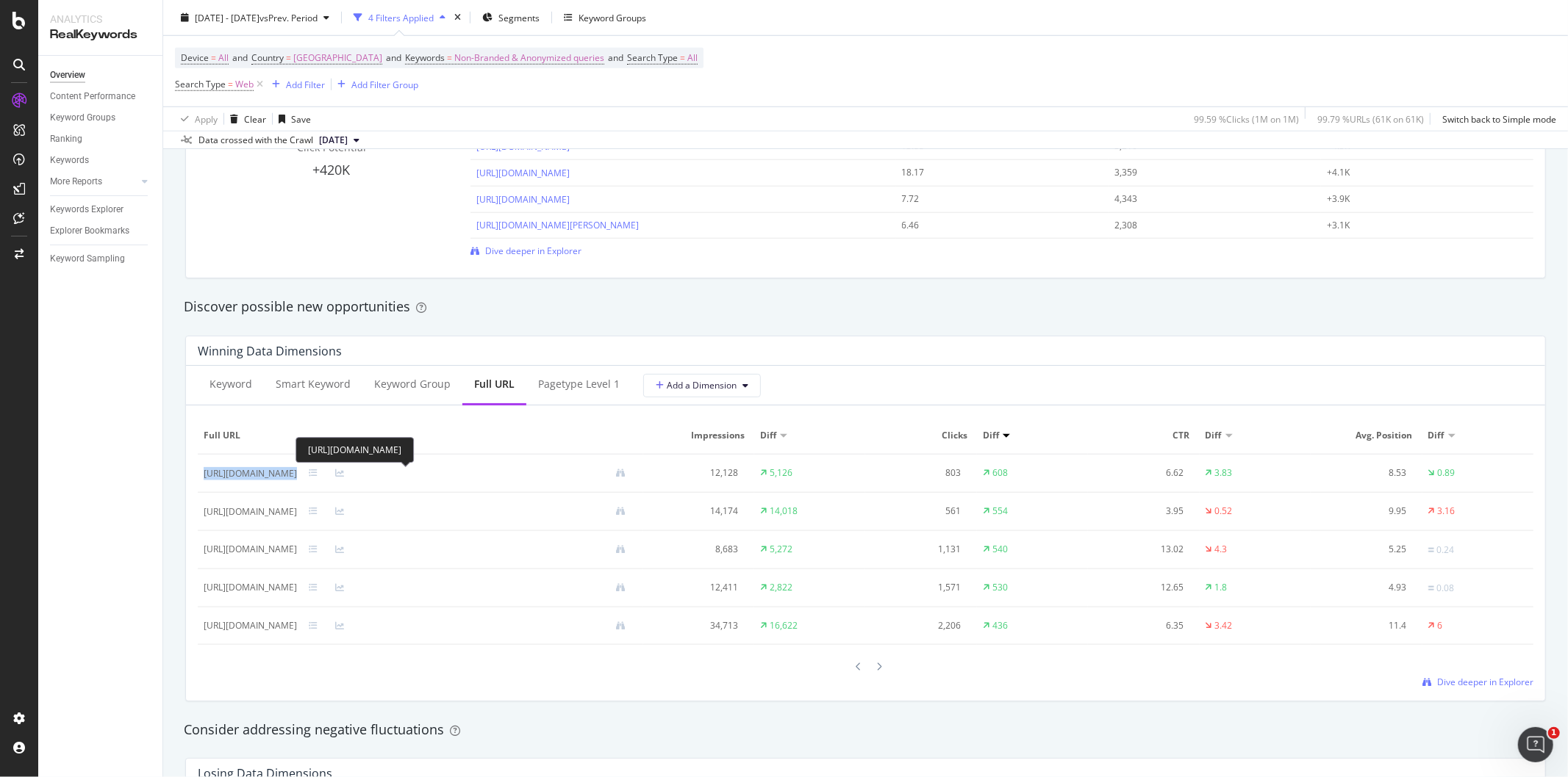
click at [297, 477] on div "https://www.waitrose.com/ecom/products/americas-finest-solid-pack-pumpkin/66264…" at bounding box center [250, 474] width 93 height 13
copy div "https://www.waitrose.com/ecom/products/americas-finest-solid-pack-pumpkin/66264…"
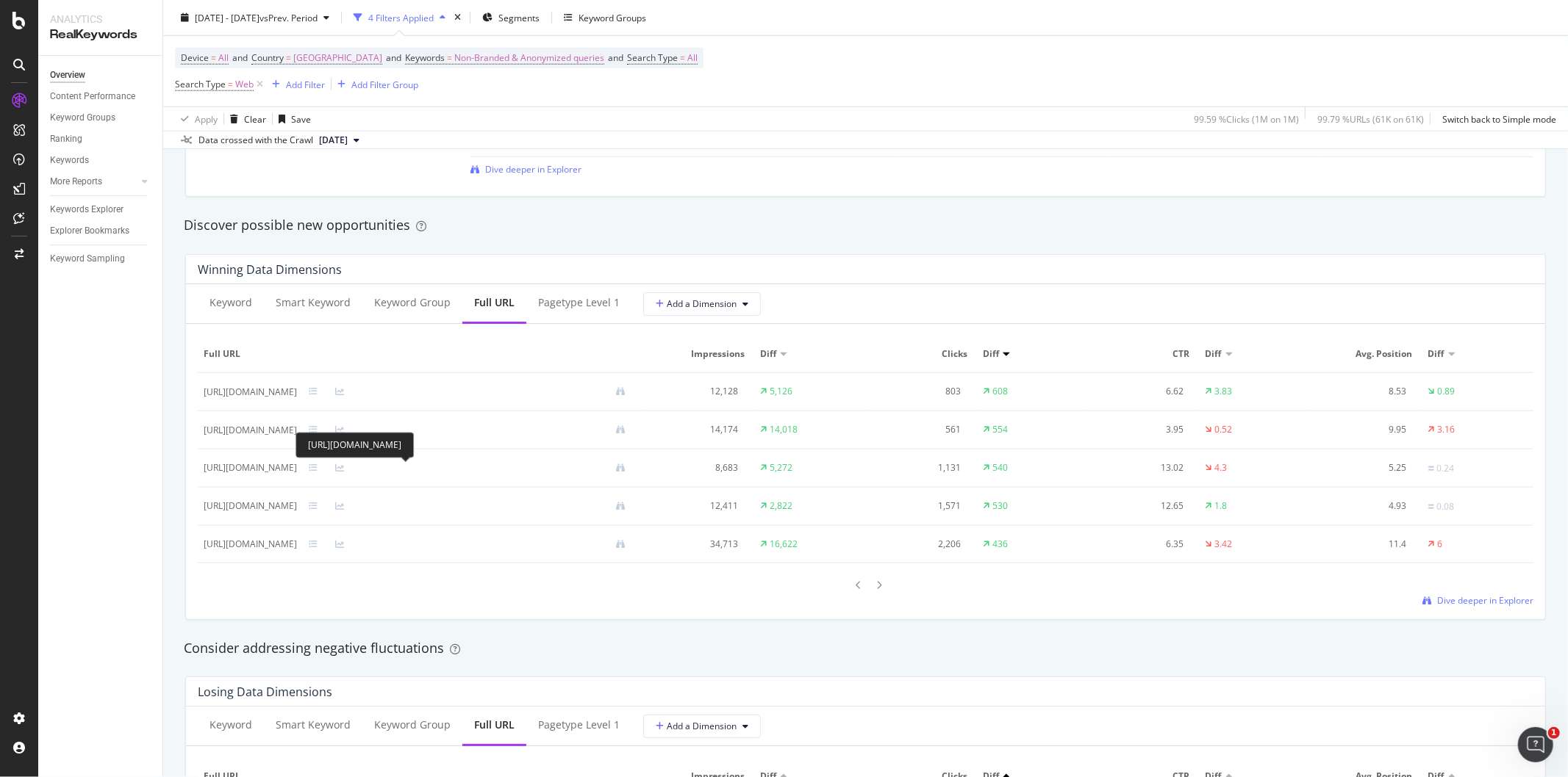
click at [297, 467] on div "https://www.waitrose.com/ecom/products/quality-street-coffee-creme-cracker/7888…" at bounding box center [250, 467] width 93 height 13
copy div "https://www.waitrose.com/ecom/products/quality-street-coffee-creme-cracker/7888…"
click at [877, 588] on icon at bounding box center [880, 585] width 6 height 8
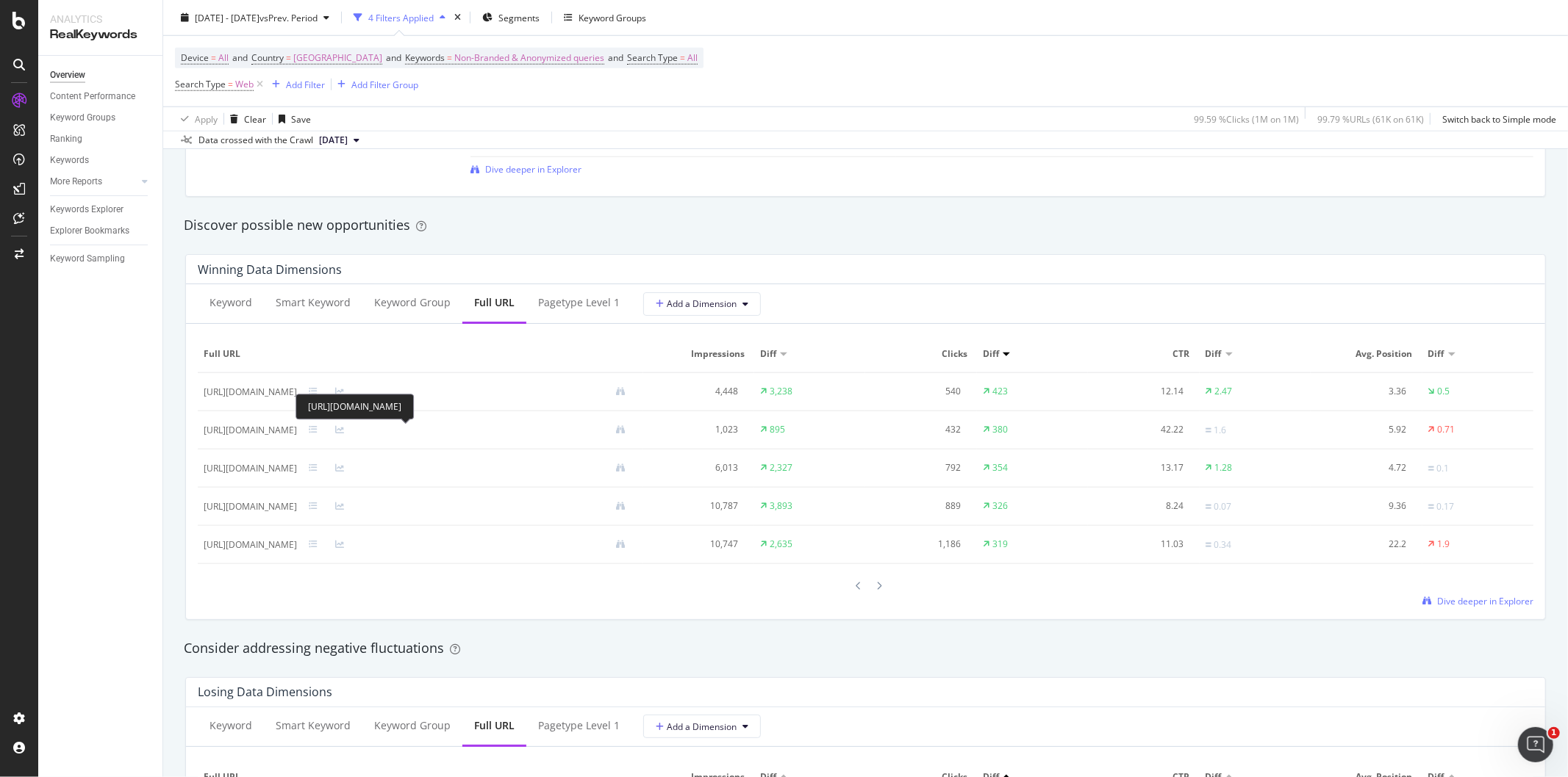
click at [297, 427] on div "https://www.waitrose.com/ecom/products/no1-2-salted-caramel-croissant-cups/9438…" at bounding box center [250, 430] width 93 height 13
copy div "https://www.waitrose.com/ecom/products/no1-2-salted-caramel-croissant-cups/9438…"
click at [856, 589] on icon at bounding box center [859, 586] width 6 height 8
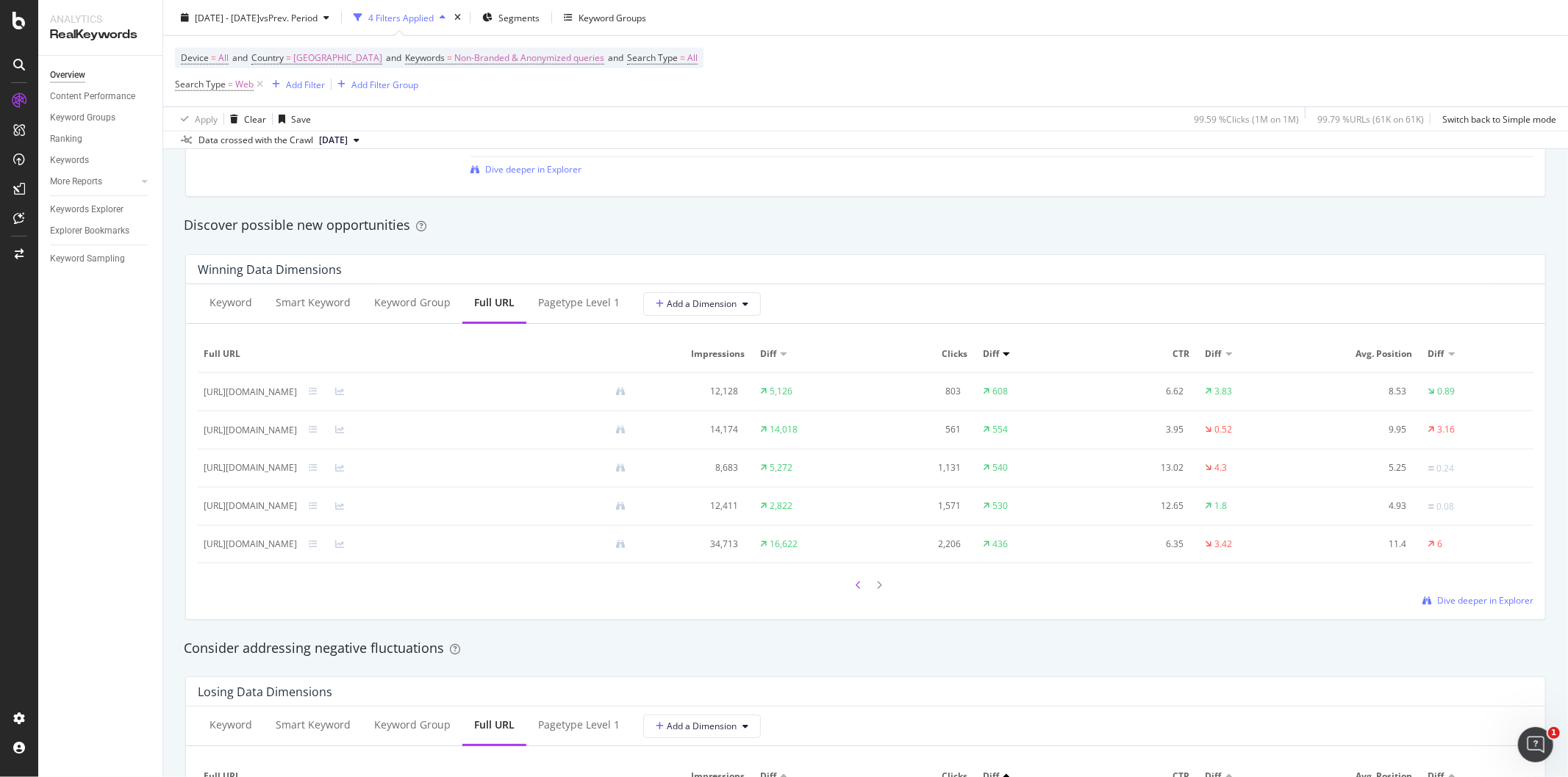
click at [856, 589] on div at bounding box center [859, 585] width 13 height 20
click at [877, 591] on icon at bounding box center [880, 586] width 6 height 8
click at [877, 590] on icon at bounding box center [880, 585] width 6 height 8
click at [297, 394] on div "https://www.waitrose.com/ecom/recipe/devonshire-splits" at bounding box center [250, 392] width 93 height 13
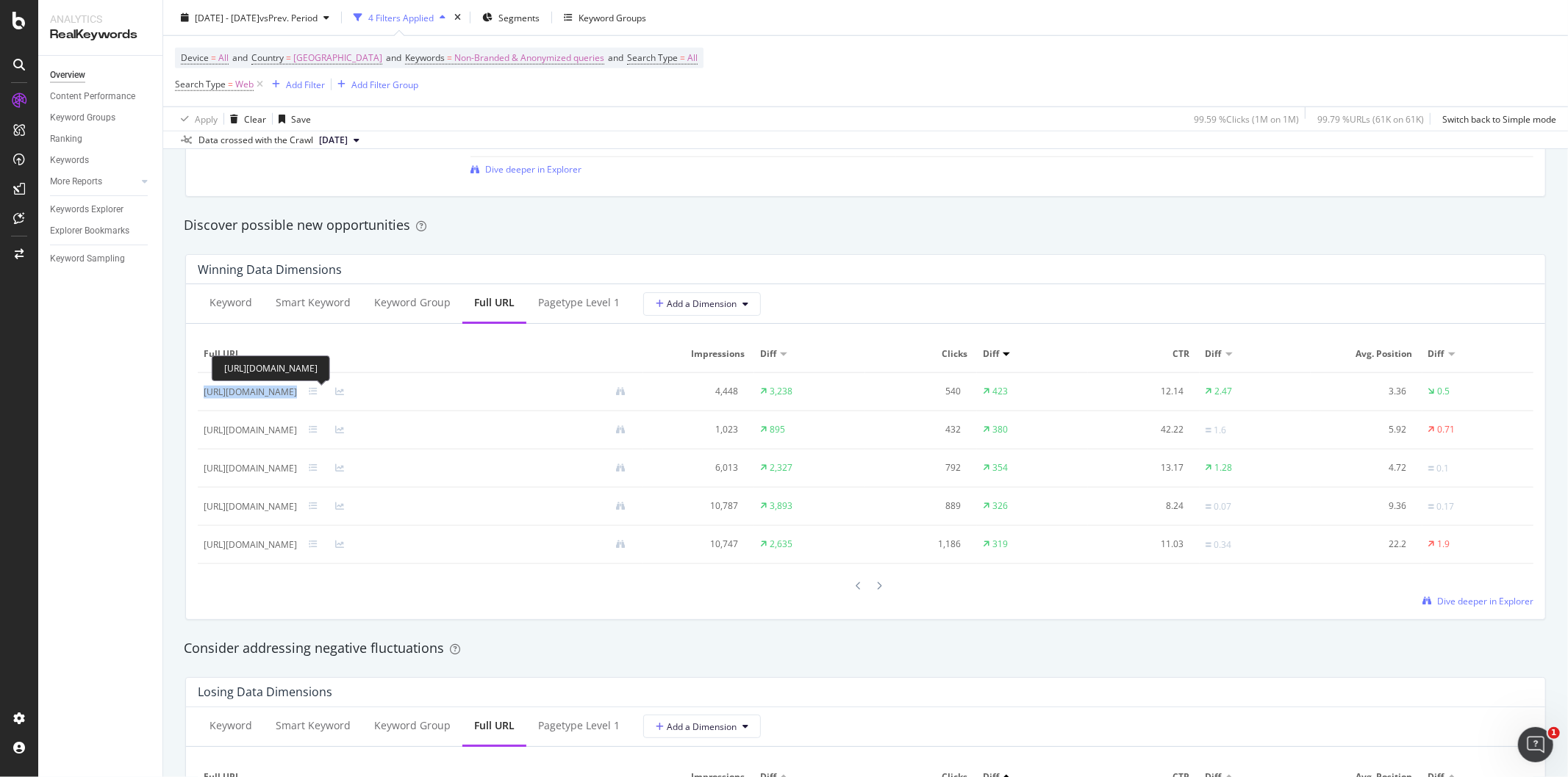
click at [297, 394] on div "https://www.waitrose.com/ecom/recipe/devonshire-splits" at bounding box center [250, 392] width 93 height 13
copy div "https://www.waitrose.com/ecom/recipe/devonshire-splits"
click at [297, 471] on div "https://www.waitrose.com/ecom/recipe/squash-and-carrot-soup-with-crispy-sage-le…" at bounding box center [250, 468] width 93 height 13
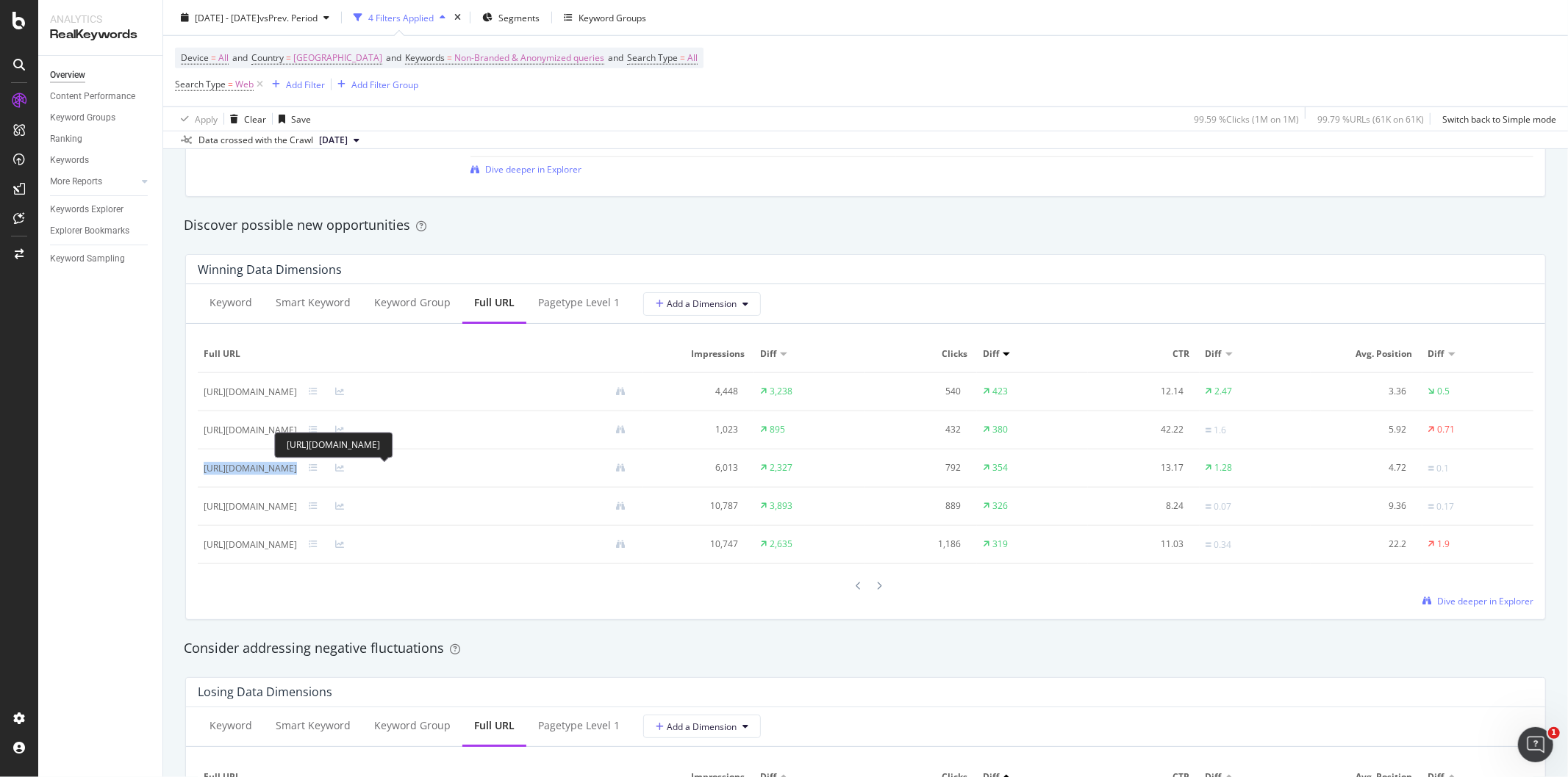
copy div "https://www.waitrose.com/ecom/recipe/squash-and-carrot-soup-with-crispy-sage-le…"
click at [297, 507] on div "https://www.waitrose.com/ecom/recipe/slow-roast-beef-brisket" at bounding box center [250, 507] width 93 height 13
copy div "https://www.waitrose.com/ecom/recipe/slow-roast-beef-brisket"
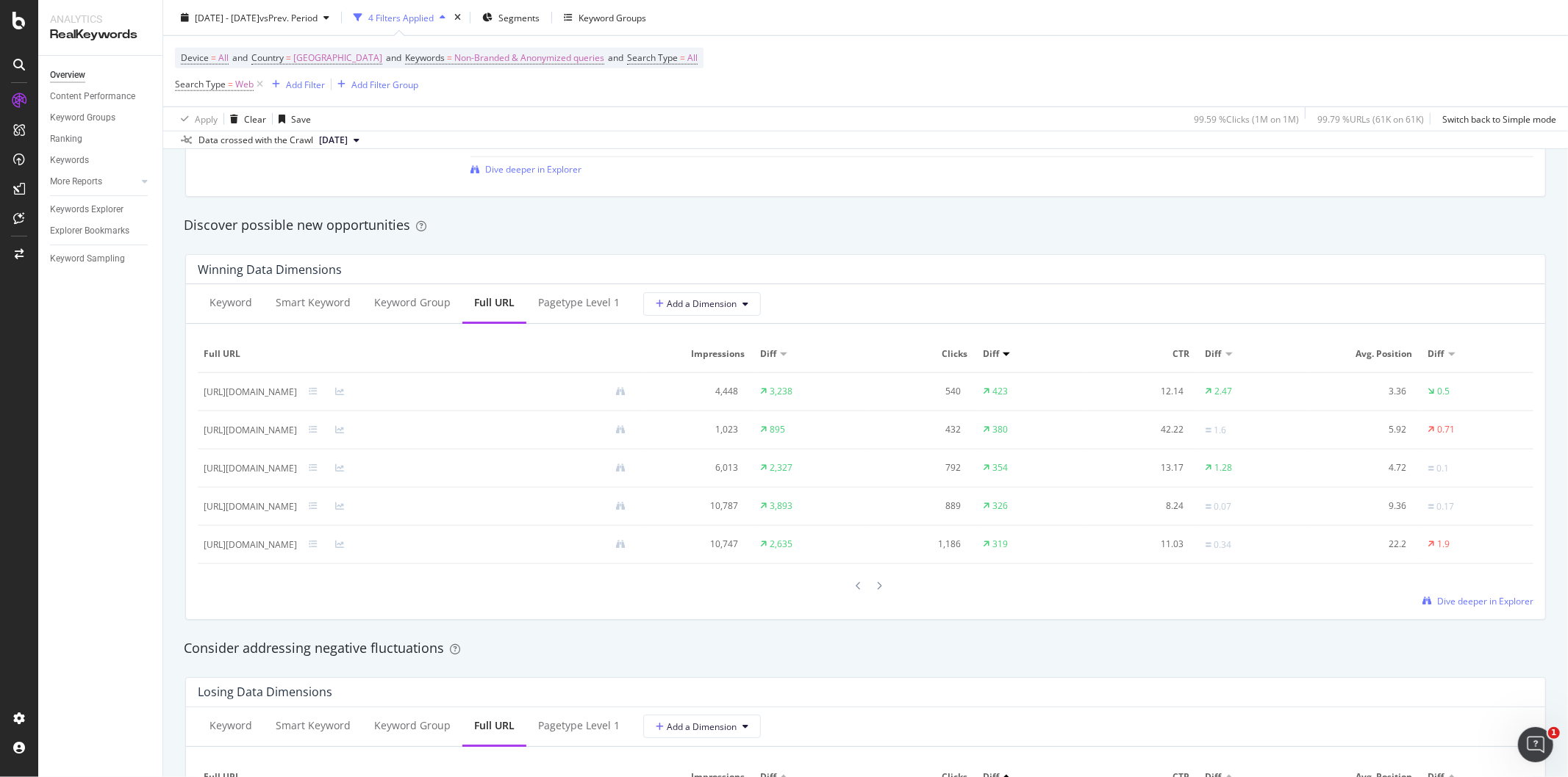
click at [515, 594] on div at bounding box center [865, 586] width 1335 height 20
click at [877, 588] on icon at bounding box center [880, 586] width 6 height 8
click at [877, 590] on icon at bounding box center [880, 585] width 6 height 8
click at [858, 591] on div at bounding box center [859, 586] width 13 height 20
click at [858, 591] on div at bounding box center [859, 585] width 13 height 20
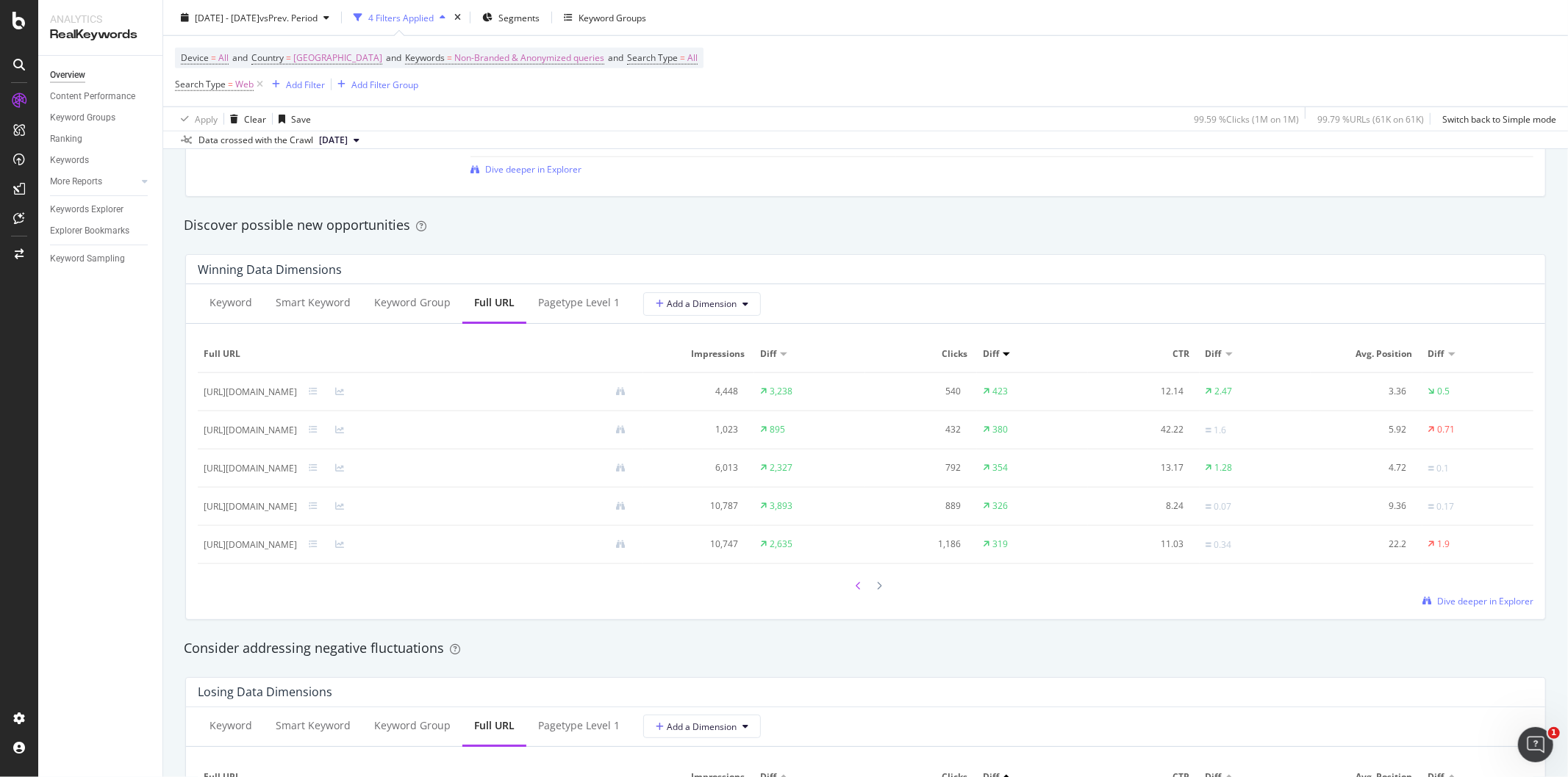
click at [856, 591] on icon at bounding box center [859, 586] width 6 height 8
click at [856, 590] on icon at bounding box center [859, 585] width 6 height 8
click at [856, 591] on icon at bounding box center [859, 586] width 6 height 8
click at [875, 594] on div at bounding box center [879, 586] width 13 height 20
click at [297, 432] on div "https://www.waitrose.com/find-a-store/christmas-opening-hours" at bounding box center [250, 430] width 93 height 13
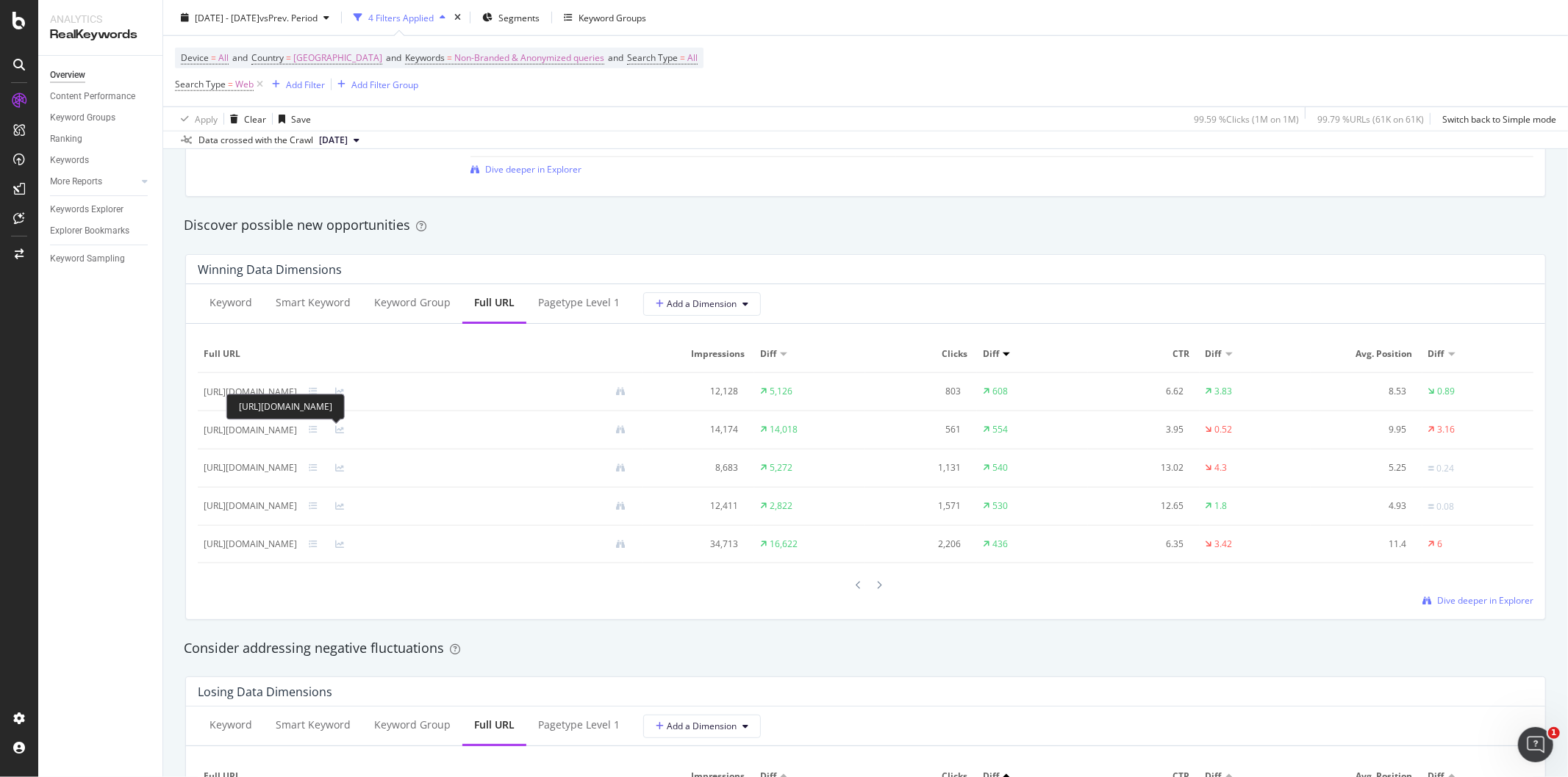
click at [297, 432] on div "https://www.waitrose.com/find-a-store/christmas-opening-hours" at bounding box center [250, 430] width 93 height 13
copy div "https://www.waitrose.com/find-a-store/christmas-opening-hours"
click at [877, 586] on icon at bounding box center [880, 585] width 6 height 8
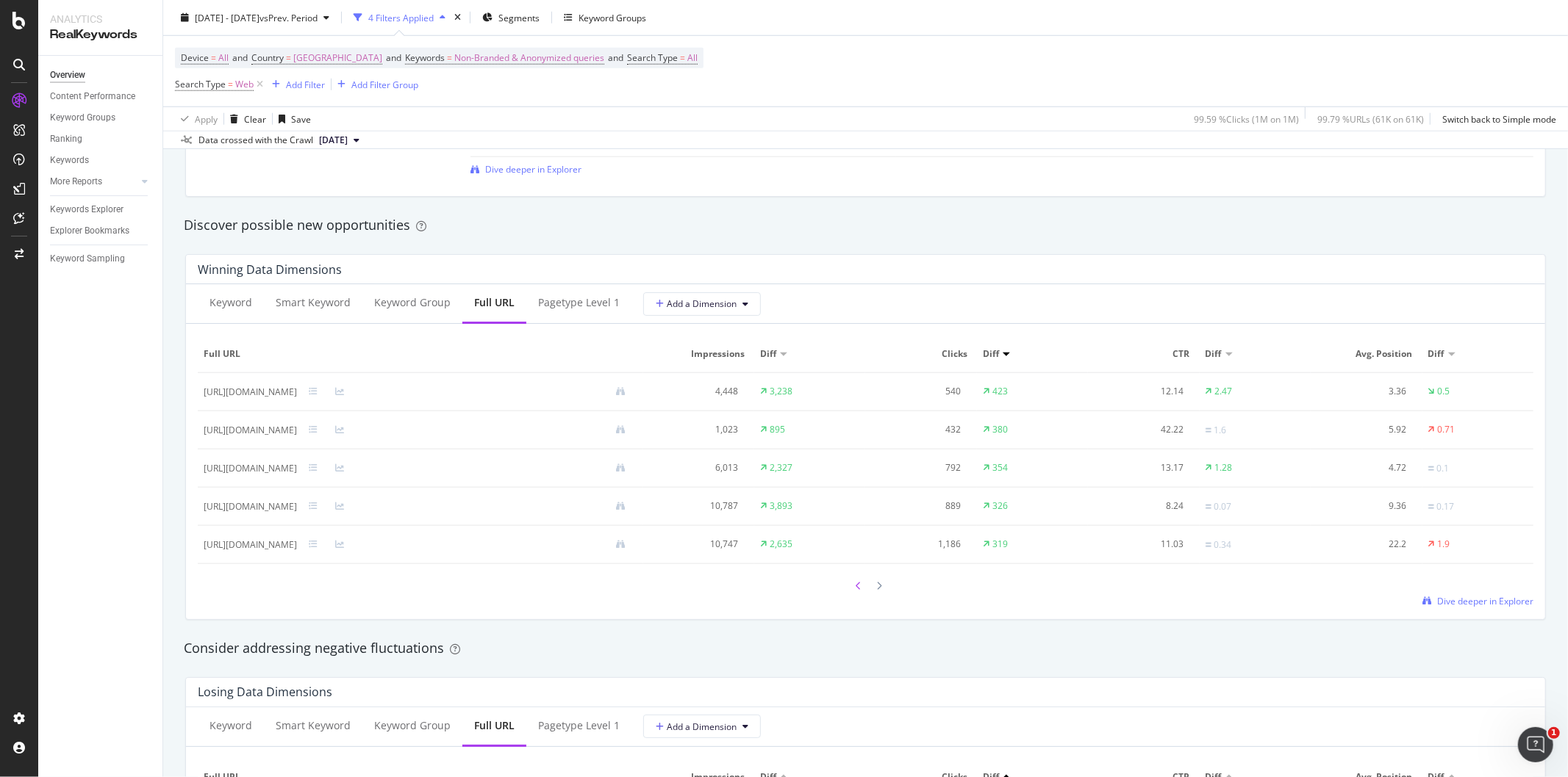
click at [856, 589] on icon at bounding box center [859, 586] width 6 height 8
click at [856, 589] on icon at bounding box center [859, 585] width 6 height 8
click at [856, 589] on icon at bounding box center [859, 586] width 6 height 8
click at [877, 591] on icon at bounding box center [880, 586] width 6 height 8
click at [877, 584] on div at bounding box center [879, 585] width 13 height 20
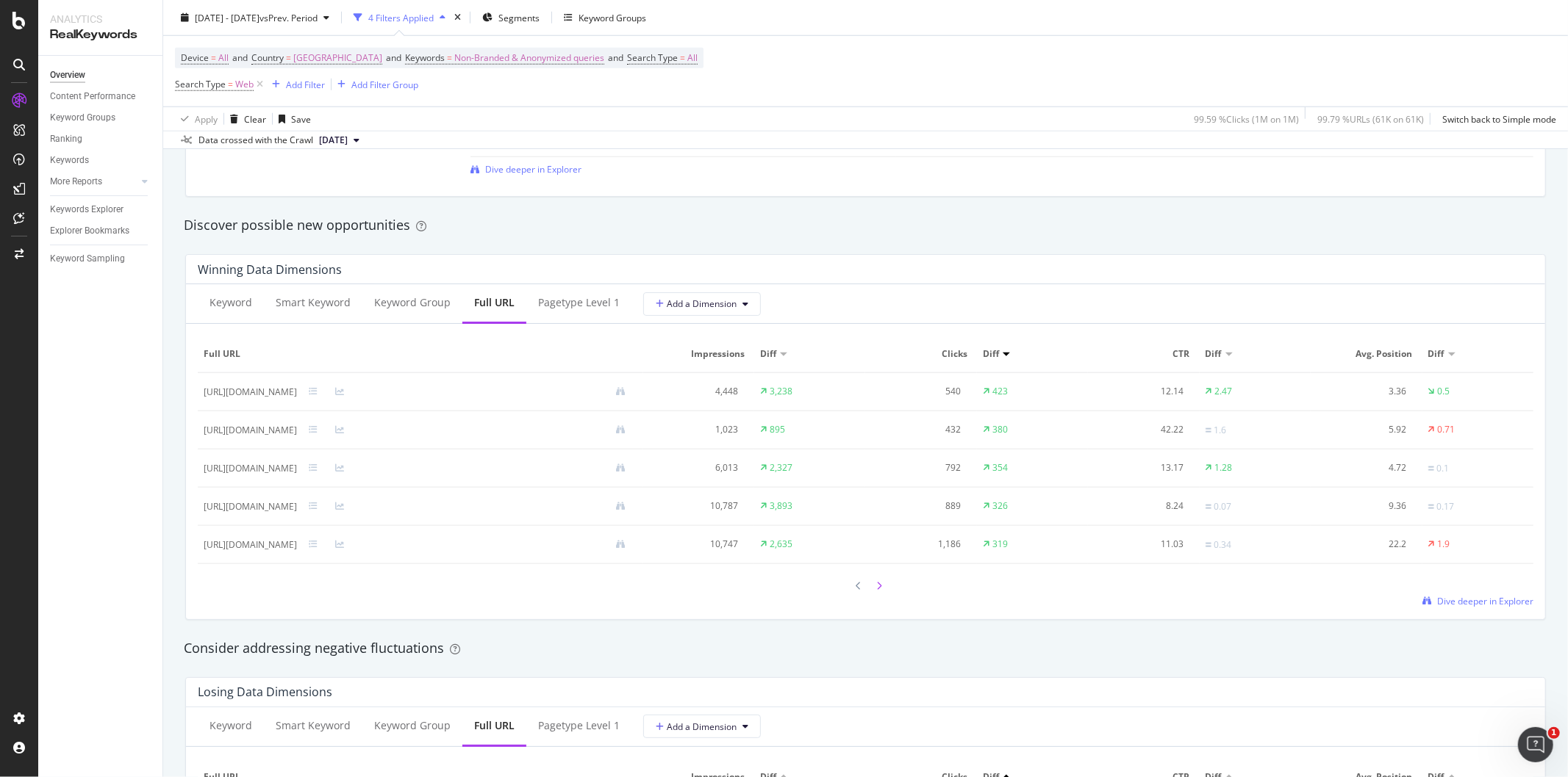
click at [878, 588] on div at bounding box center [879, 586] width 13 height 20
click at [855, 585] on div at bounding box center [859, 585] width 13 height 20
click at [865, 592] on div at bounding box center [865, 586] width 41 height 20
click at [877, 588] on div at bounding box center [879, 586] width 13 height 20
click at [877, 588] on div at bounding box center [879, 585] width 13 height 20
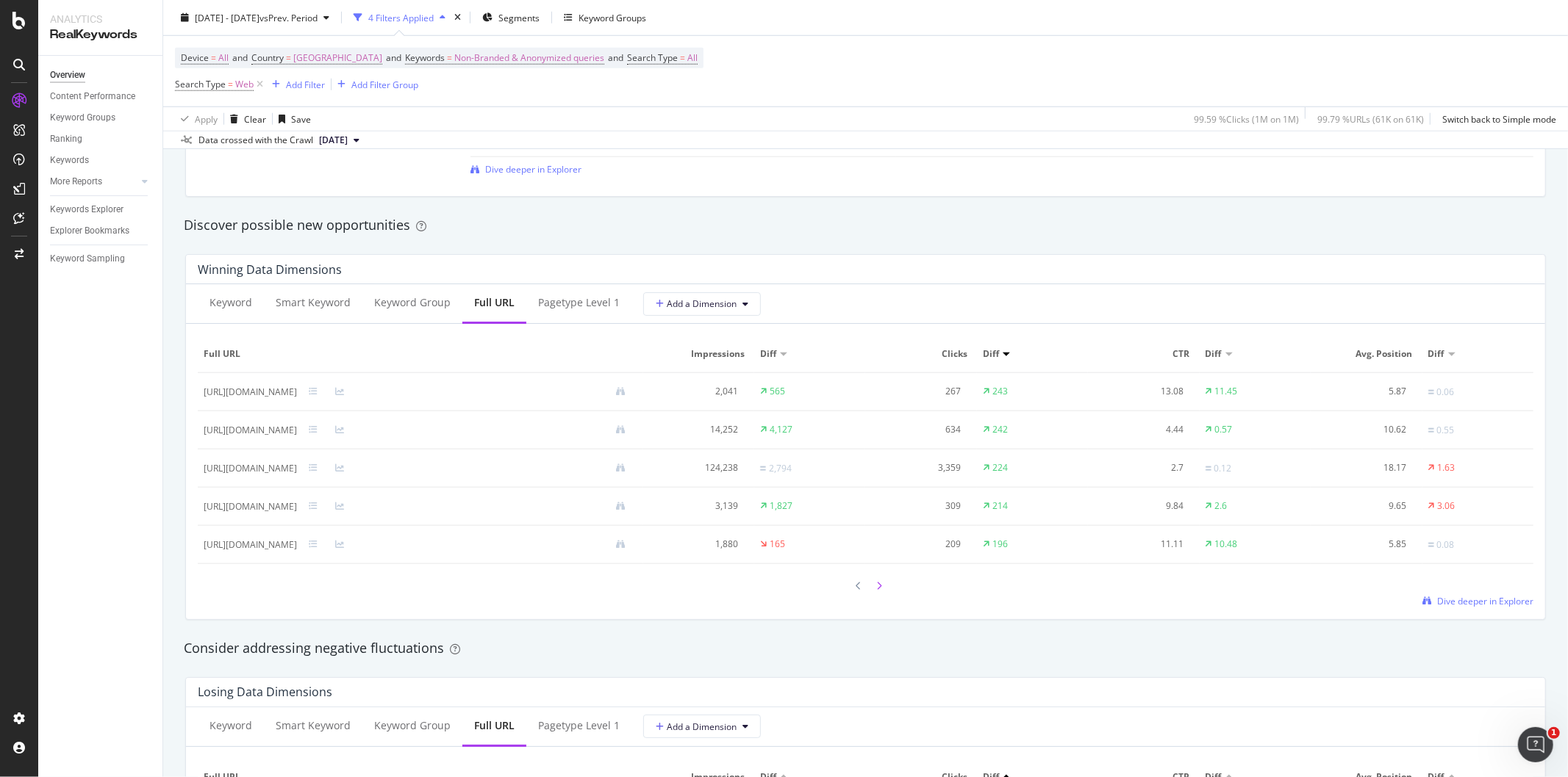
click at [877, 586] on div at bounding box center [879, 586] width 13 height 20
click at [856, 591] on div at bounding box center [859, 586] width 13 height 20
click at [854, 583] on div at bounding box center [859, 586] width 13 height 20
click at [856, 583] on icon at bounding box center [859, 585] width 6 height 8
click at [854, 583] on div at bounding box center [859, 586] width 13 height 20
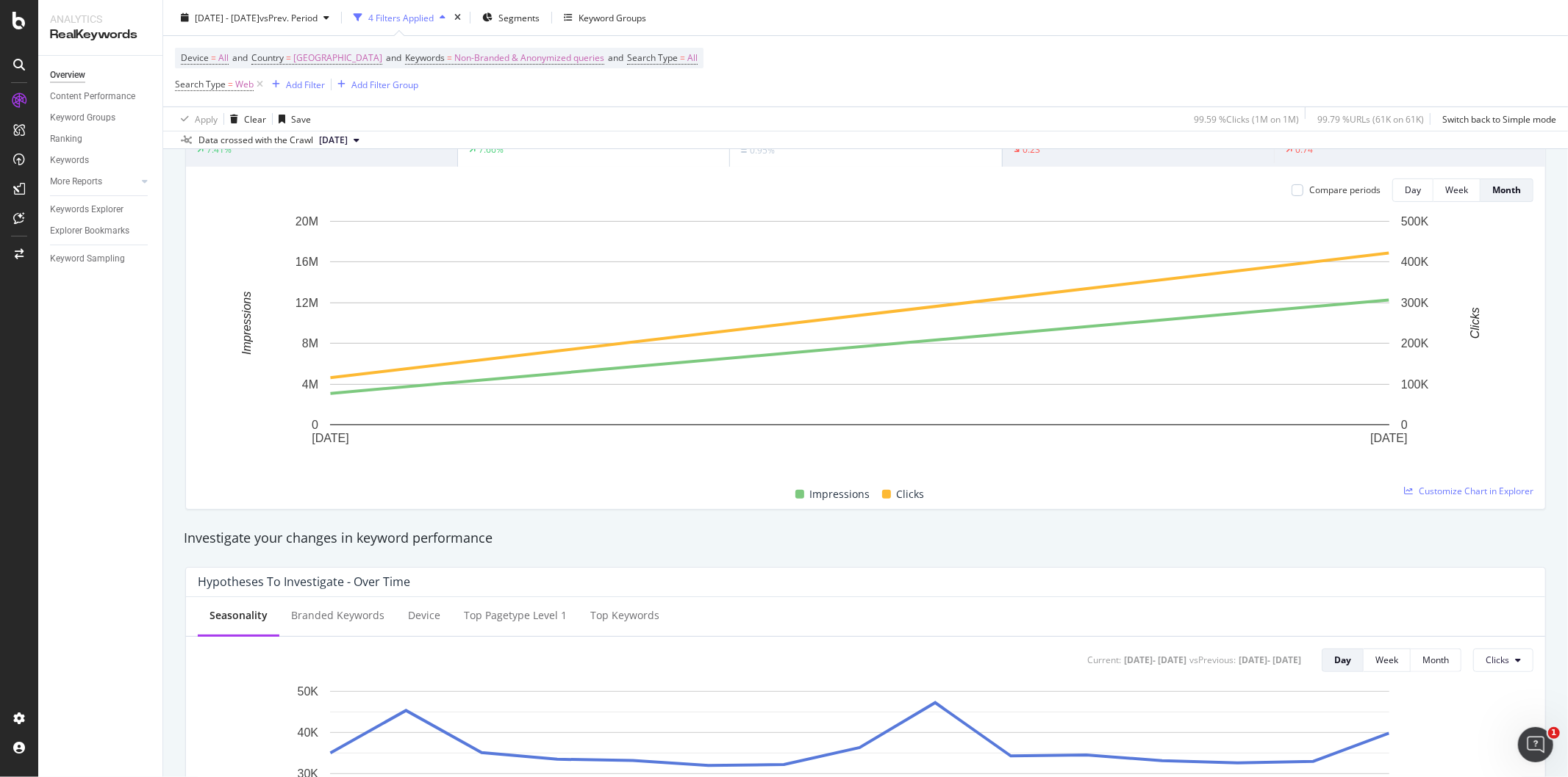
scroll to position [0, 0]
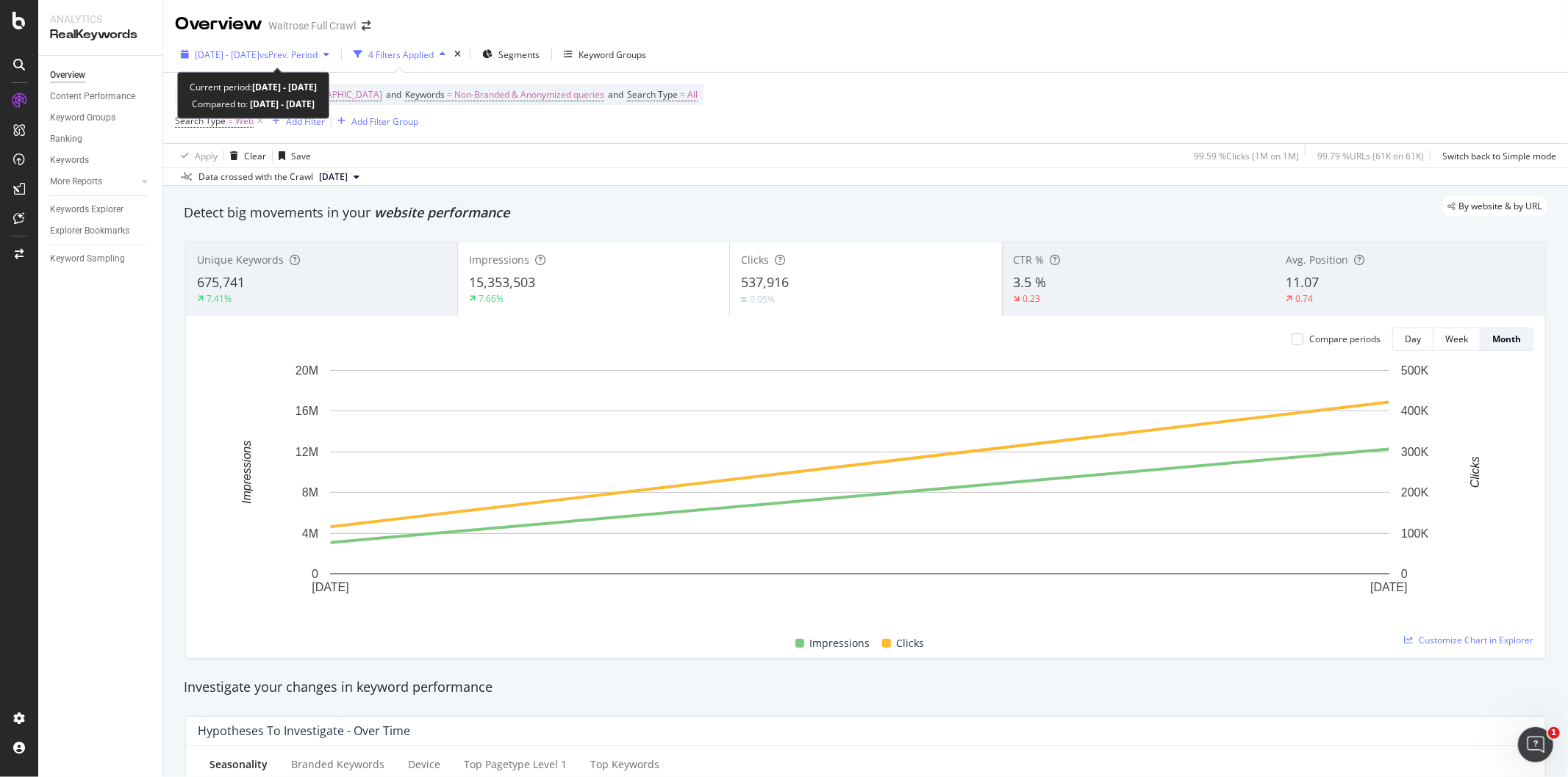
click at [246, 54] on span "2024 Sep. 28th - Oct. 12th" at bounding box center [227, 55] width 65 height 12
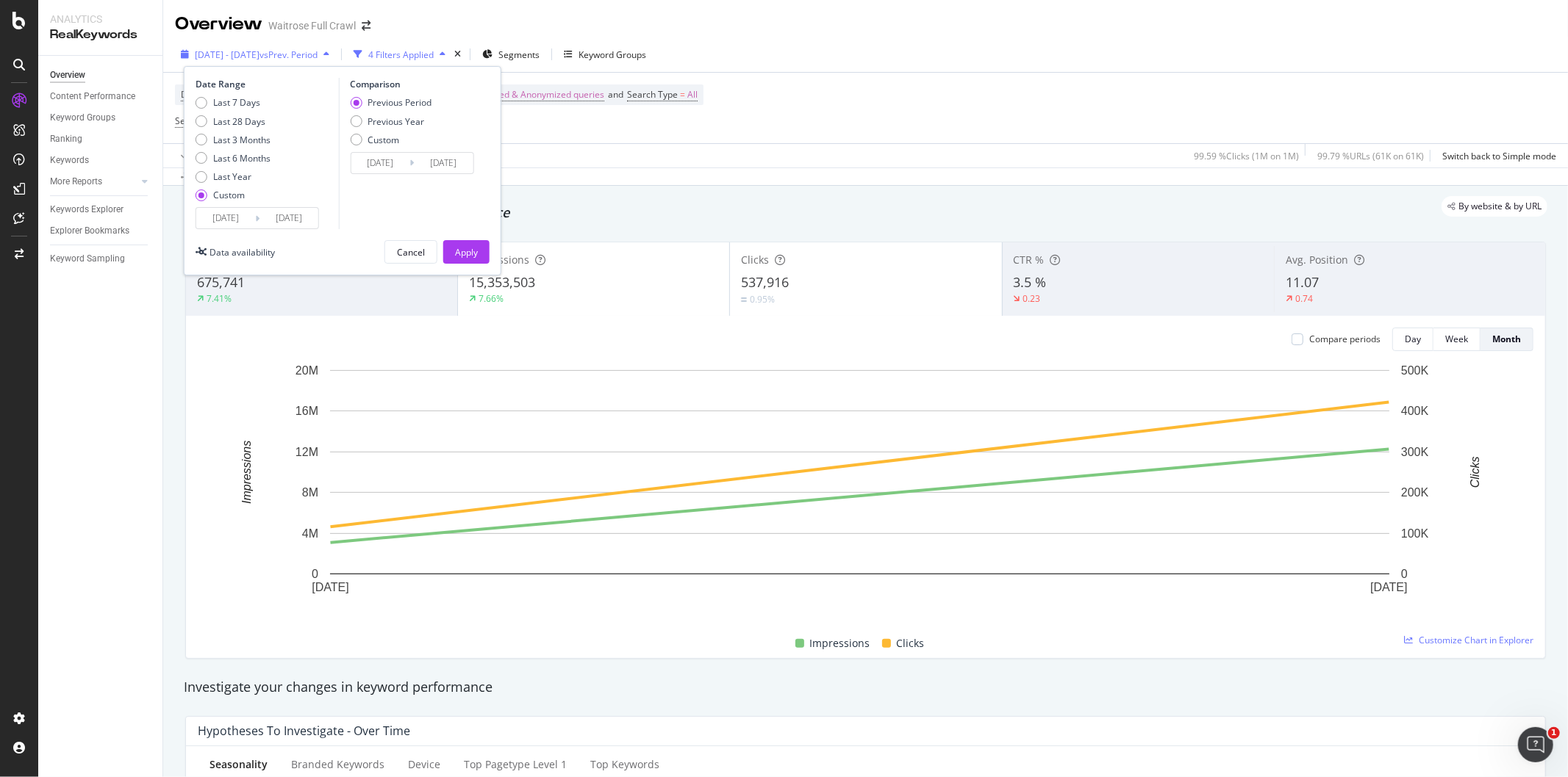
click at [246, 55] on span "2024 Sep. 28th - Oct. 12th" at bounding box center [227, 55] width 65 height 12
